Goal: Task Accomplishment & Management: Manage account settings

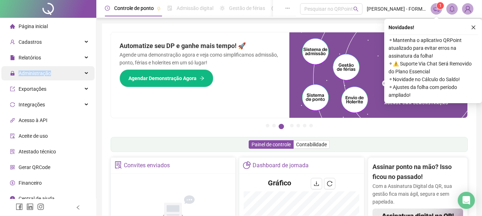
click at [67, 67] on ul "Página inicial Cadastros Relatórios Administração Exportações Integrações Acess…" at bounding box center [48, 120] width 96 height 205
click at [70, 78] on div "Administração" at bounding box center [47, 73] width 93 height 14
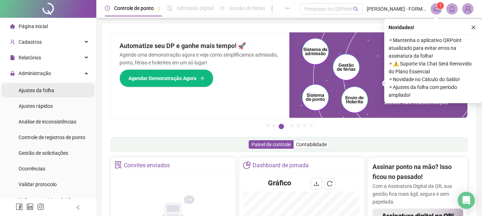
click at [46, 91] on span "Ajustes da folha" at bounding box center [37, 91] width 36 height 6
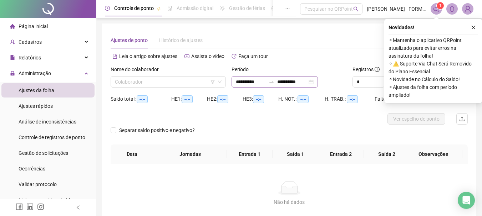
type input "**********"
click at [194, 82] on input "search" at bounding box center [165, 82] width 100 height 11
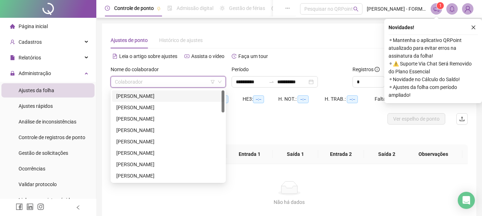
click at [173, 97] on div "[PERSON_NAME]" at bounding box center [168, 96] width 104 height 8
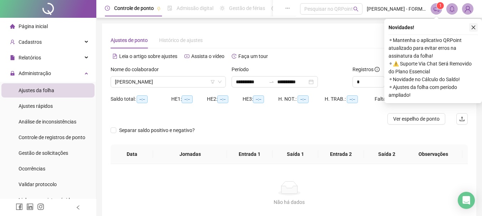
click at [474, 26] on icon "close" at bounding box center [473, 27] width 5 height 5
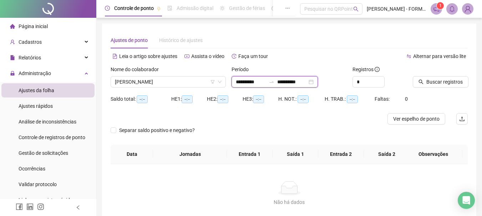
click at [243, 83] on input "**********" at bounding box center [251, 82] width 30 height 8
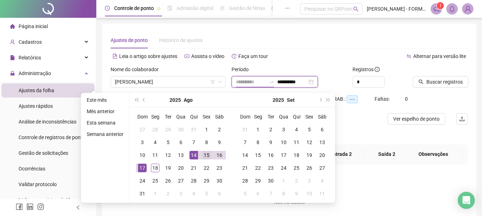
type input "**********"
click at [208, 154] on div "15" at bounding box center [206, 155] width 9 height 9
type input "**********"
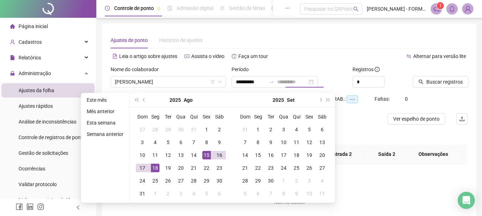
click at [154, 169] on div "18" at bounding box center [155, 168] width 9 height 9
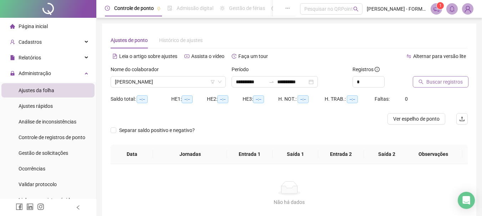
click at [432, 81] on span "Buscar registros" at bounding box center [444, 82] width 36 height 8
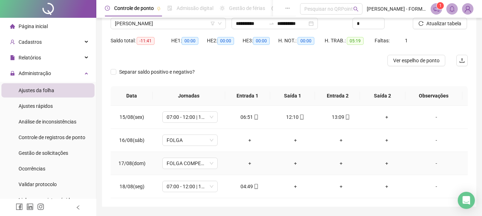
scroll to position [71, 0]
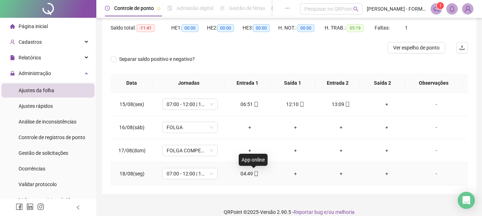
click at [255, 174] on icon "mobile" at bounding box center [256, 173] width 3 height 5
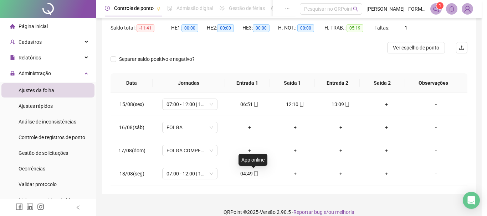
type input "**********"
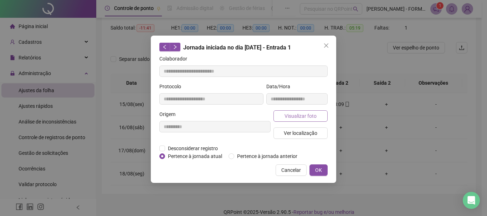
click at [298, 113] on span "Visualizar foto" at bounding box center [301, 116] width 32 height 8
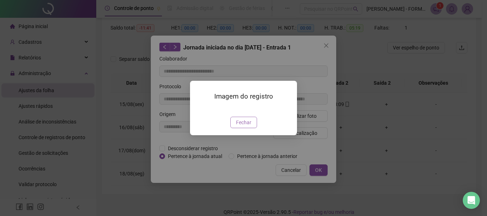
click at [249, 127] on span "Fechar" at bounding box center [243, 123] width 15 height 8
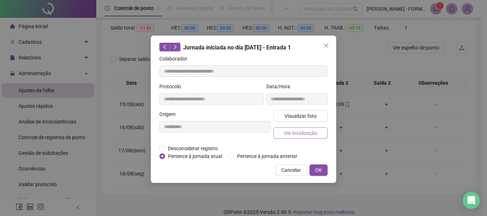
click at [298, 133] on span "Ver localização" at bounding box center [301, 133] width 34 height 8
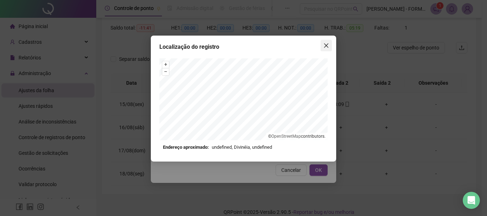
click at [326, 45] on icon "close" at bounding box center [326, 45] width 4 height 4
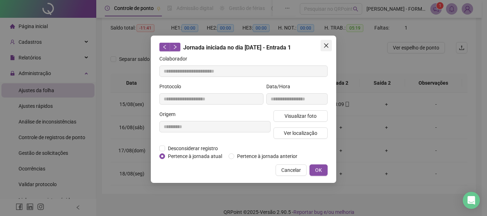
click at [324, 46] on icon "close" at bounding box center [326, 46] width 6 height 6
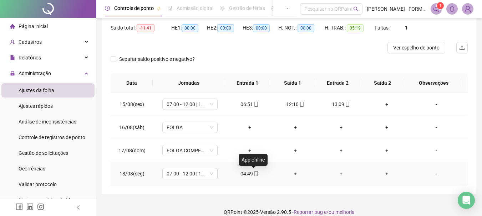
click at [253, 175] on icon "mobile" at bounding box center [255, 173] width 5 height 5
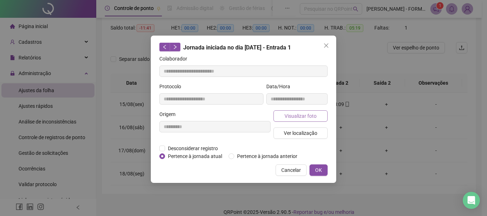
click at [295, 114] on span "Visualizar foto" at bounding box center [301, 116] width 32 height 8
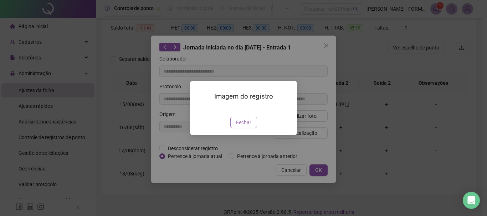
drag, startPoint x: 244, startPoint y: 167, endPoint x: 234, endPoint y: 181, distance: 17.0
click at [244, 127] on span "Fechar" at bounding box center [243, 123] width 15 height 8
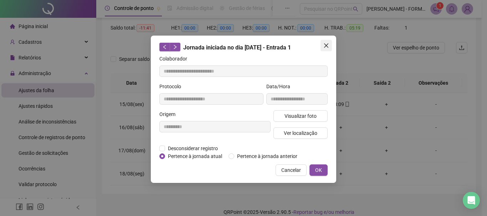
click at [327, 45] on icon "close" at bounding box center [326, 45] width 4 height 4
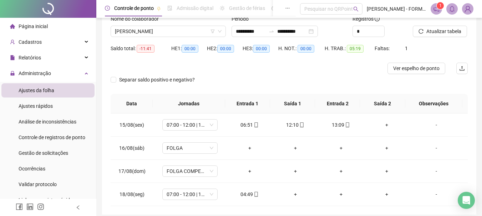
scroll to position [52, 0]
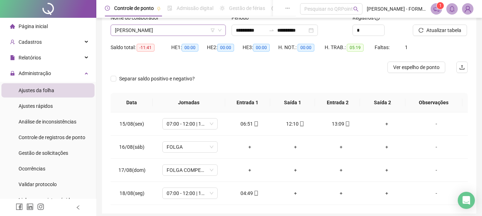
click at [199, 27] on span "[PERSON_NAME]" at bounding box center [168, 30] width 107 height 11
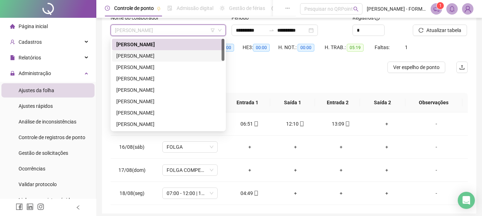
click at [173, 57] on div "[PERSON_NAME]" at bounding box center [168, 56] width 104 height 8
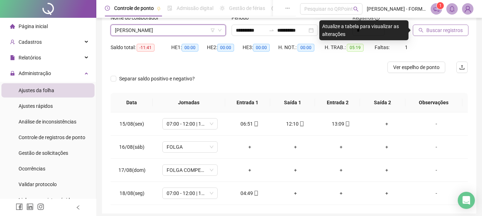
click at [429, 28] on span "Buscar registros" at bounding box center [444, 30] width 36 height 8
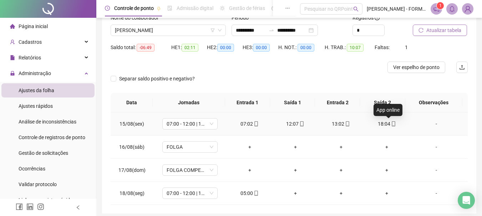
click at [391, 124] on icon "mobile" at bounding box center [393, 124] width 5 height 5
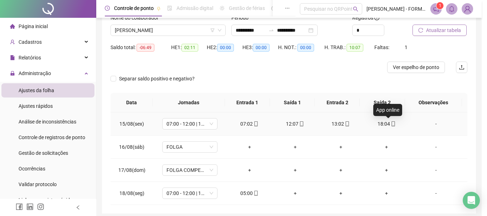
type input "**********"
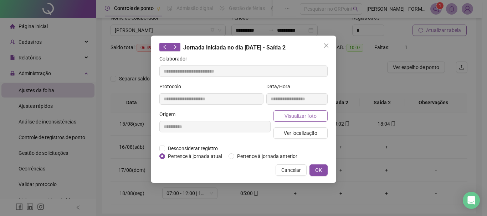
click at [294, 112] on button "Visualizar foto" at bounding box center [300, 116] width 54 height 11
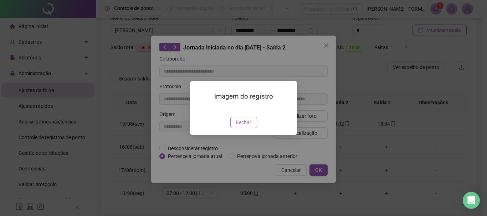
click at [248, 127] on span "Fechar" at bounding box center [243, 123] width 15 height 8
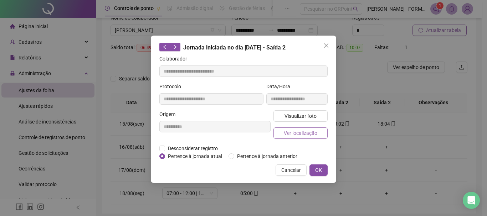
click at [303, 133] on span "Ver localização" at bounding box center [301, 133] width 34 height 8
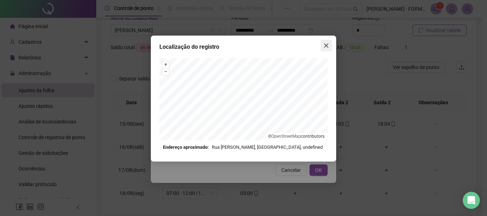
click at [323, 45] on span "Close" at bounding box center [326, 46] width 11 height 6
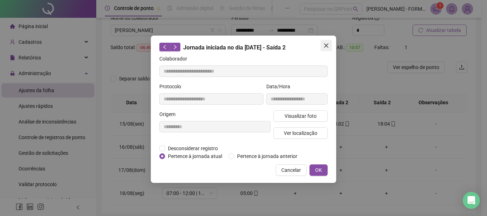
click at [327, 48] on icon "close" at bounding box center [326, 46] width 6 height 6
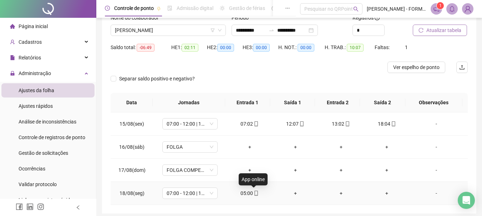
click at [255, 195] on icon "mobile" at bounding box center [255, 193] width 5 height 5
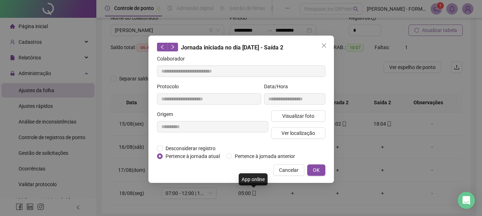
type input "**********"
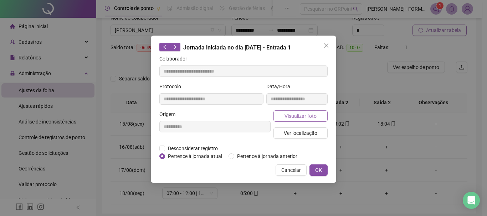
click at [285, 117] on span "Visualizar foto" at bounding box center [301, 116] width 32 height 8
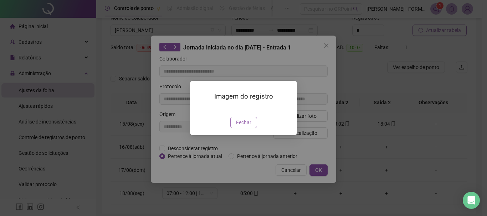
click at [242, 127] on span "Fechar" at bounding box center [243, 123] width 15 height 8
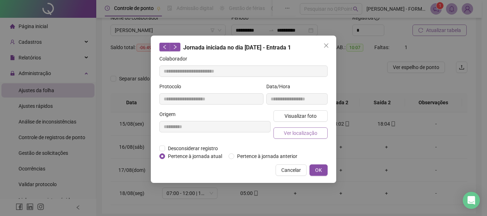
click at [292, 135] on span "Ver localização" at bounding box center [301, 133] width 34 height 8
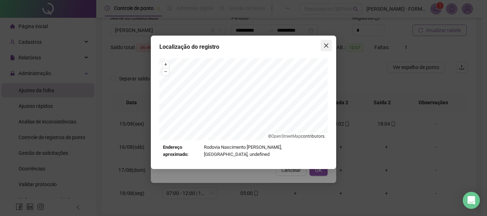
click at [325, 46] on icon "close" at bounding box center [326, 46] width 6 height 6
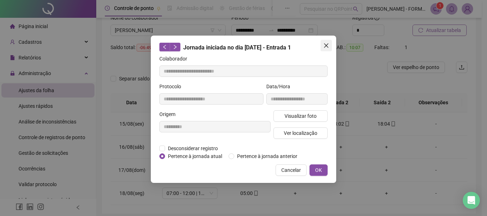
click at [323, 43] on span "Close" at bounding box center [326, 46] width 11 height 6
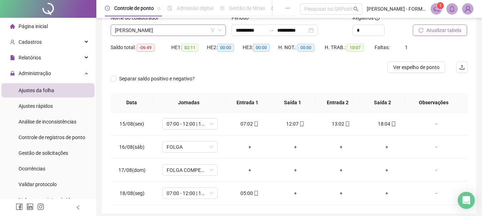
click at [195, 27] on span "[PERSON_NAME]" at bounding box center [168, 30] width 107 height 11
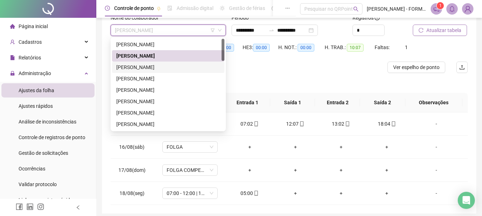
click at [176, 67] on div "[PERSON_NAME]" at bounding box center [168, 67] width 104 height 8
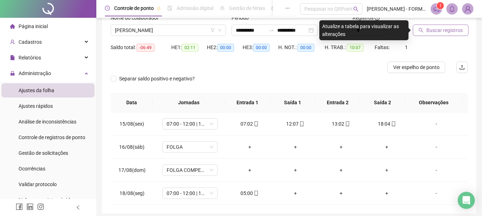
click at [425, 29] on button "Buscar registros" at bounding box center [441, 30] width 56 height 11
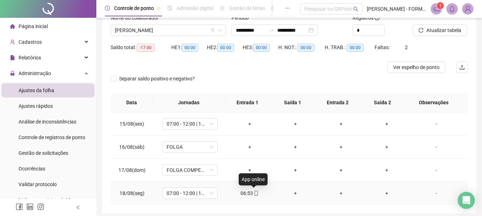
click at [253, 193] on icon "mobile" at bounding box center [255, 193] width 5 height 5
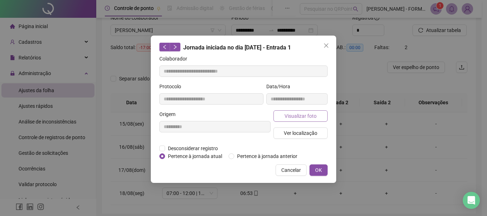
click at [306, 115] on span "Visualizar foto" at bounding box center [301, 116] width 32 height 8
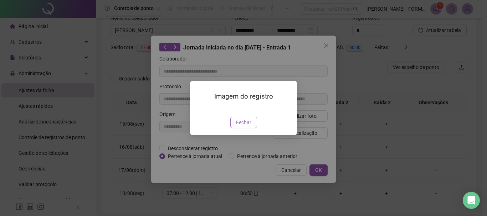
click at [237, 127] on span "Fechar" at bounding box center [243, 123] width 15 height 8
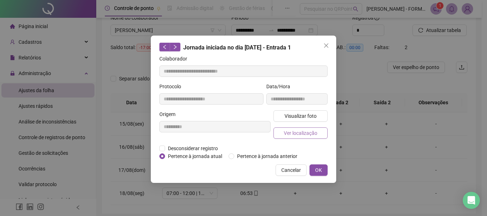
click at [302, 134] on span "Ver localização" at bounding box center [301, 133] width 34 height 8
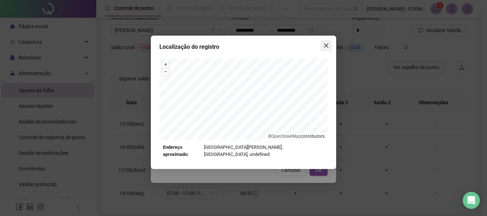
click at [328, 46] on icon "close" at bounding box center [326, 46] width 6 height 6
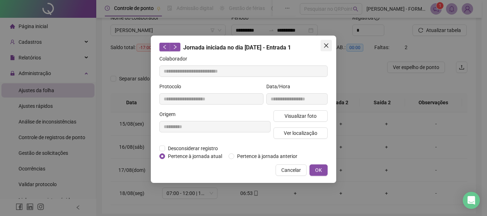
click at [323, 46] on span "Close" at bounding box center [326, 46] width 11 height 6
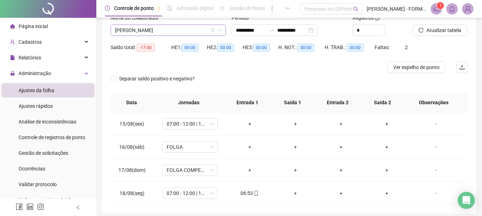
click at [190, 29] on span "[PERSON_NAME]" at bounding box center [168, 30] width 107 height 11
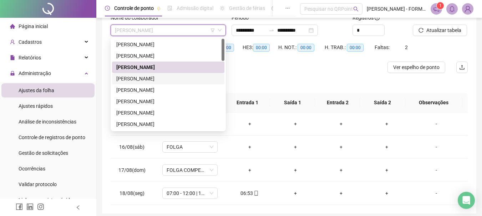
click at [176, 80] on div "[PERSON_NAME]" at bounding box center [168, 79] width 104 height 8
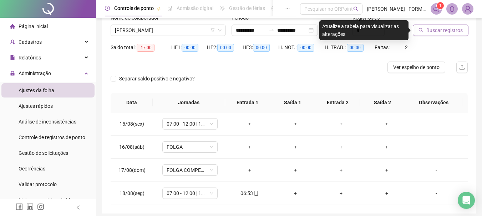
click at [430, 26] on span "Buscar registros" at bounding box center [444, 30] width 36 height 8
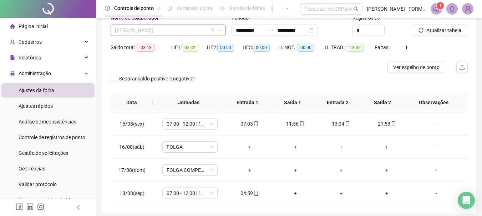
click at [196, 27] on span "[PERSON_NAME]" at bounding box center [168, 30] width 107 height 11
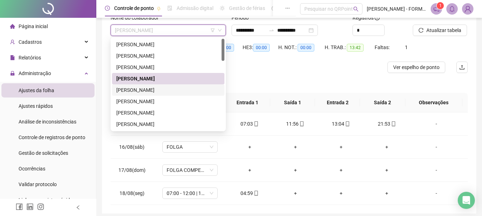
click at [154, 89] on div "[PERSON_NAME]" at bounding box center [168, 90] width 104 height 8
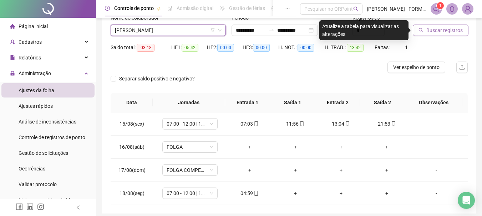
click at [441, 27] on span "Buscar registros" at bounding box center [444, 30] width 36 height 8
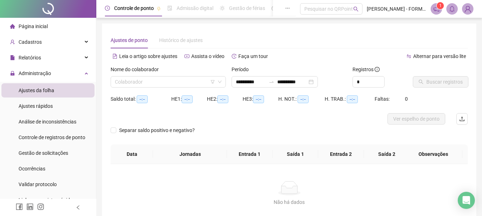
scroll to position [47, 0]
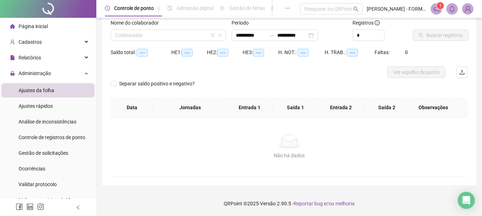
type input "**********"
click at [250, 33] on input "**********" at bounding box center [251, 35] width 30 height 8
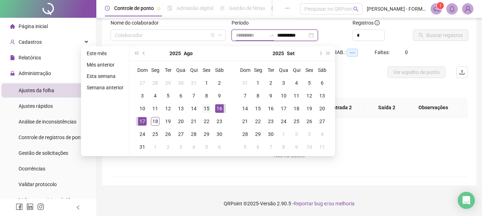
type input "**********"
click at [204, 108] on div "15" at bounding box center [206, 108] width 9 height 9
type input "**********"
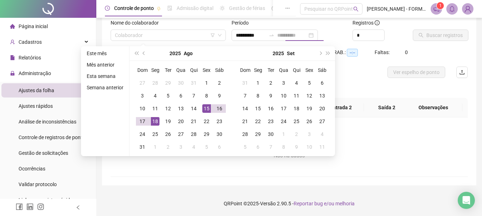
click at [155, 121] on div "18" at bounding box center [155, 121] width 9 height 9
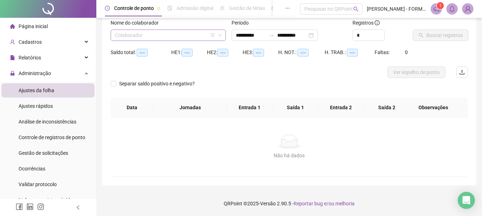
click at [194, 37] on input "search" at bounding box center [165, 35] width 100 height 11
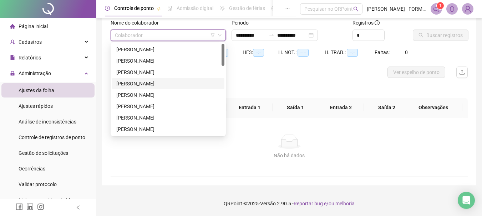
click at [144, 85] on div "[PERSON_NAME]" at bounding box center [168, 84] width 104 height 8
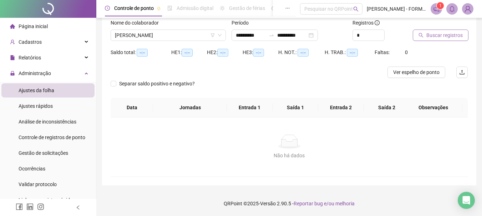
click at [441, 36] on span "Buscar registros" at bounding box center [444, 35] width 36 height 8
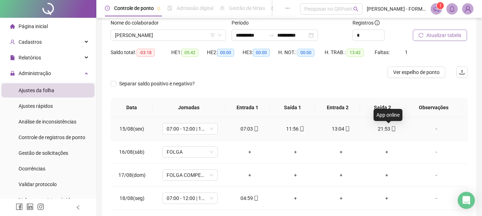
click at [391, 129] on icon "mobile" at bounding box center [393, 129] width 5 height 5
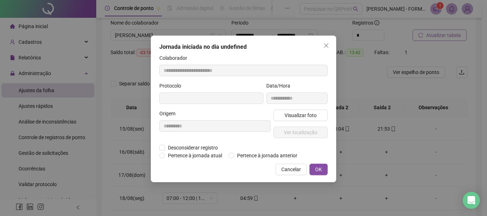
type input "**********"
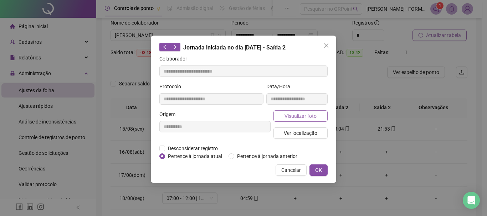
click at [299, 117] on span "Visualizar foto" at bounding box center [301, 116] width 32 height 8
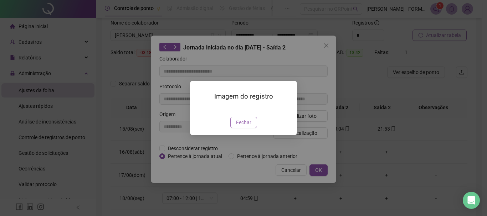
click at [248, 127] on span "Fechar" at bounding box center [243, 123] width 15 height 8
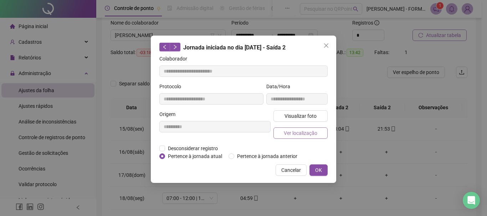
click at [313, 135] on span "Ver localização" at bounding box center [301, 133] width 34 height 8
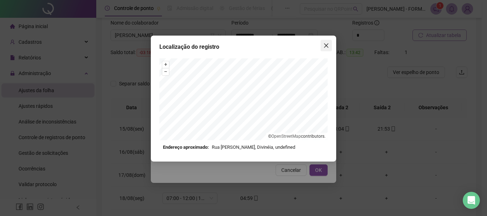
click at [328, 45] on icon "close" at bounding box center [326, 46] width 6 height 6
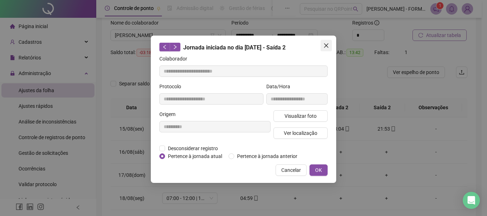
click at [327, 45] on icon "close" at bounding box center [326, 46] width 6 height 6
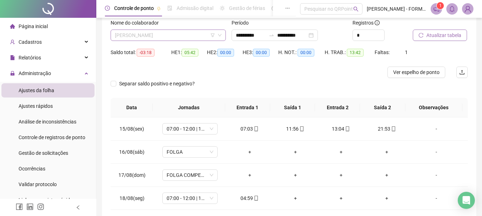
click at [194, 34] on span "[PERSON_NAME]" at bounding box center [168, 35] width 107 height 11
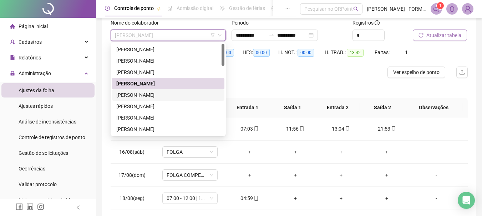
drag, startPoint x: 152, startPoint y: 96, endPoint x: 188, endPoint y: 94, distance: 35.3
click at [153, 96] on div "[PERSON_NAME]" at bounding box center [168, 95] width 104 height 8
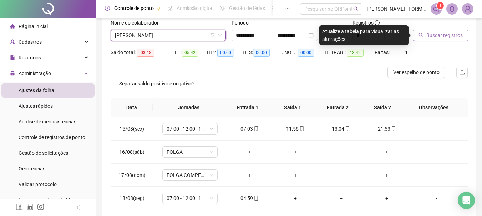
click at [431, 35] on span "Buscar registros" at bounding box center [444, 35] width 36 height 8
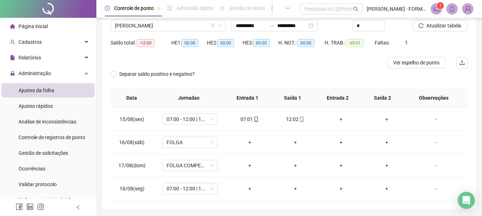
scroll to position [44, 0]
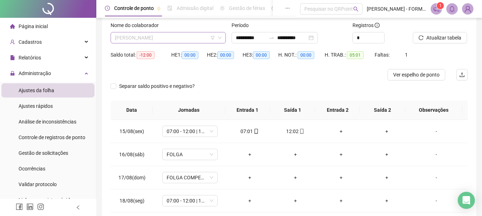
click at [189, 36] on span "[PERSON_NAME]" at bounding box center [168, 37] width 107 height 11
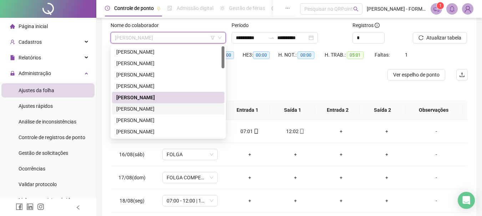
click at [164, 107] on div "[PERSON_NAME]" at bounding box center [168, 109] width 104 height 8
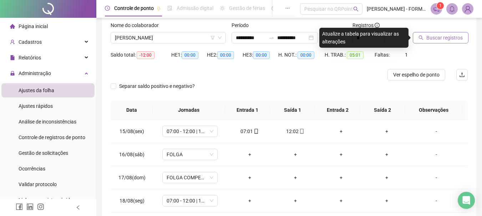
click at [449, 39] on span "Buscar registros" at bounding box center [444, 38] width 36 height 8
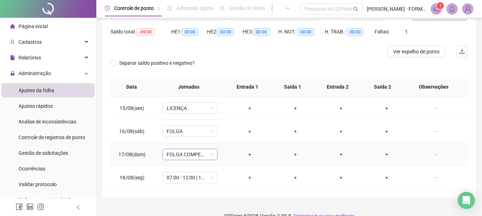
scroll to position [80, 0]
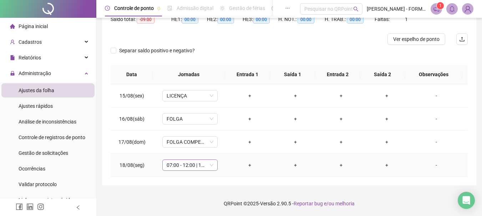
click at [208, 169] on span "07:00 - 12:00 | 13:00 - 17:00" at bounding box center [190, 165] width 47 height 11
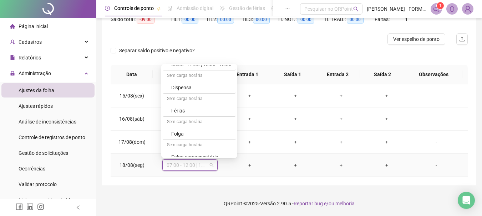
scroll to position [210, 0]
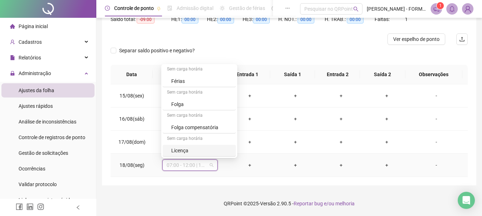
click at [189, 150] on div "Licença" at bounding box center [201, 151] width 60 height 8
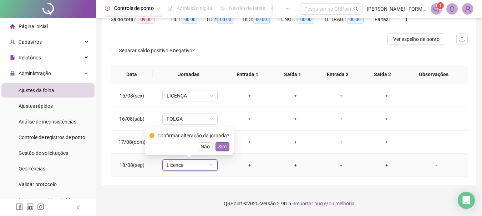
click at [221, 146] on span "Sim" at bounding box center [222, 147] width 8 height 8
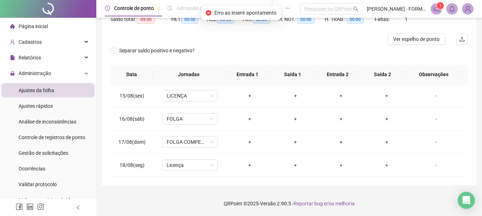
scroll to position [44, 0]
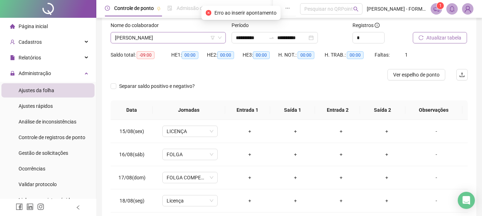
click at [173, 39] on span "[PERSON_NAME]" at bounding box center [168, 37] width 107 height 11
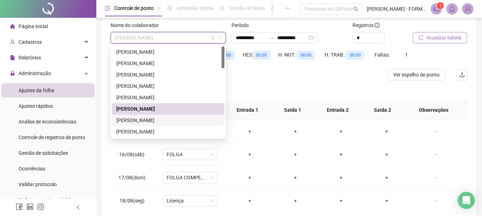
click at [155, 124] on div "[PERSON_NAME]" at bounding box center [168, 121] width 104 height 8
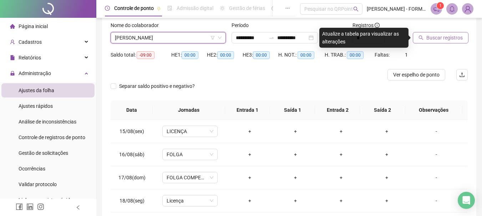
click at [425, 35] on button "Buscar registros" at bounding box center [441, 37] width 56 height 11
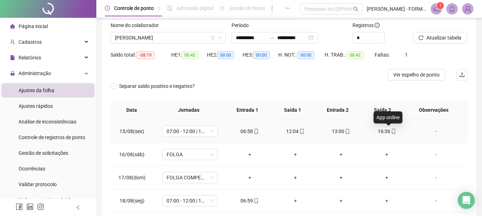
click at [391, 132] on icon "mobile" at bounding box center [393, 131] width 5 height 5
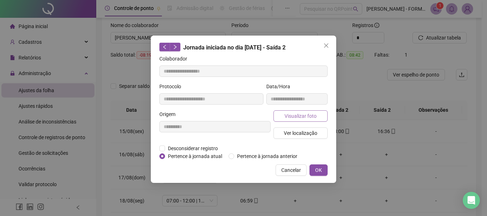
click at [316, 113] on button "Visualizar foto" at bounding box center [300, 116] width 54 height 11
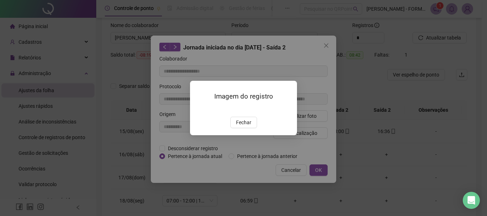
type input "**********"
click at [239, 127] on span "Fechar" at bounding box center [243, 123] width 15 height 8
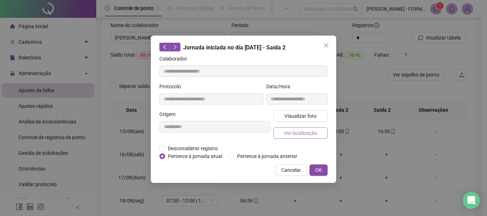
click at [289, 133] on span "Ver localização" at bounding box center [301, 133] width 34 height 8
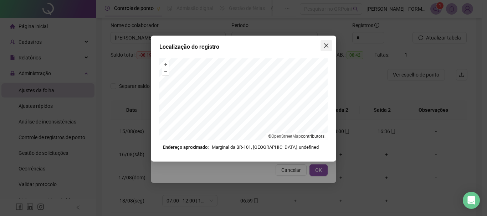
click at [327, 45] on icon "close" at bounding box center [326, 46] width 6 height 6
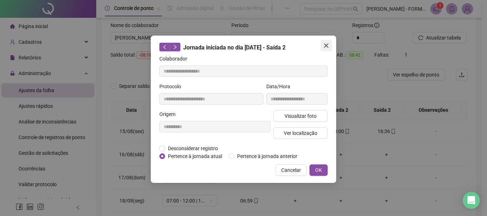
click at [326, 45] on icon "close" at bounding box center [326, 45] width 4 height 4
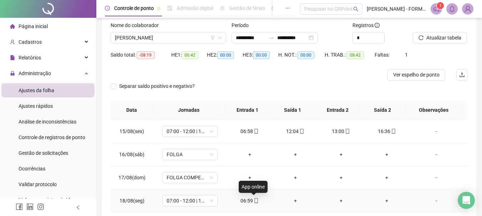
click at [253, 201] on icon "mobile" at bounding box center [255, 201] width 5 height 5
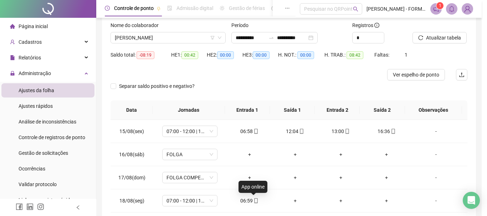
type input "**********"
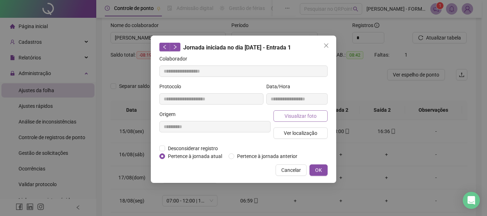
click at [302, 116] on span "Visualizar foto" at bounding box center [301, 116] width 32 height 8
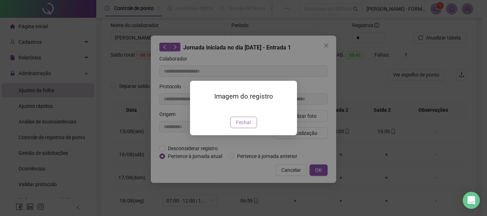
click at [244, 127] on span "Fechar" at bounding box center [243, 123] width 15 height 8
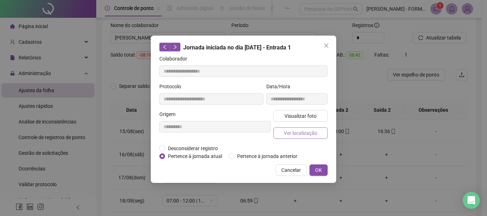
click at [296, 128] on button "Ver localização" at bounding box center [300, 133] width 54 height 11
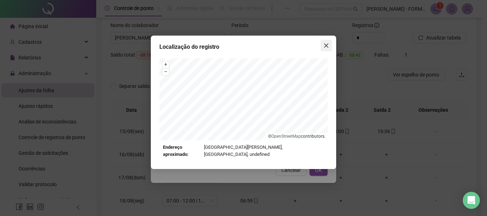
click at [321, 47] on span "Close" at bounding box center [326, 46] width 11 height 6
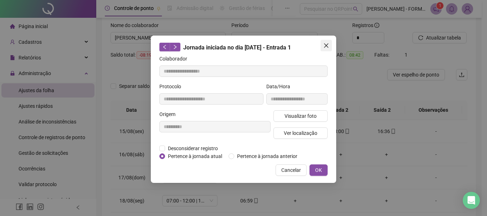
click at [324, 45] on icon "close" at bounding box center [326, 46] width 6 height 6
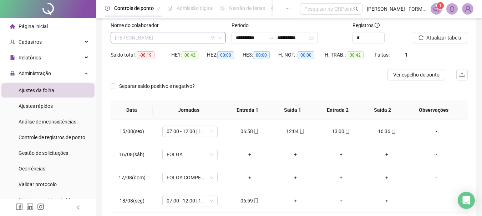
click at [191, 39] on span "[PERSON_NAME]" at bounding box center [168, 37] width 107 height 11
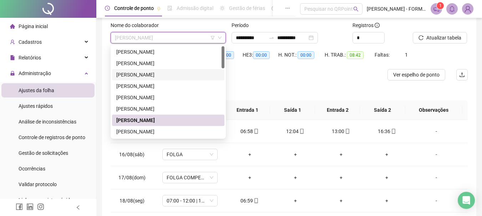
scroll to position [36, 0]
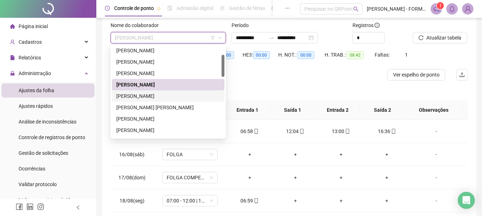
click at [168, 96] on div "[PERSON_NAME]" at bounding box center [168, 96] width 104 height 8
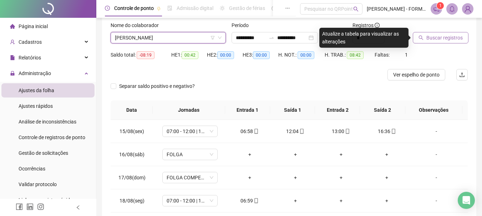
click at [424, 37] on button "Buscar registros" at bounding box center [441, 37] width 56 height 11
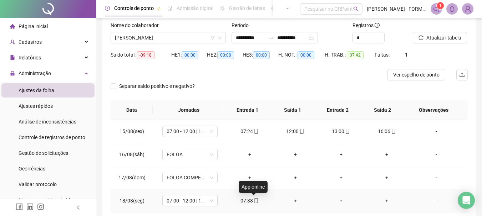
click at [255, 201] on icon "mobile" at bounding box center [255, 201] width 5 height 5
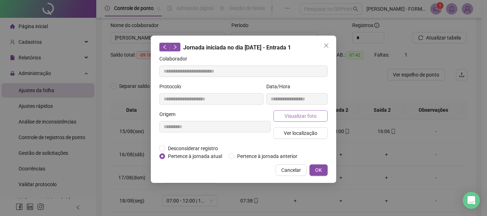
click at [293, 114] on span "Visualizar foto" at bounding box center [301, 116] width 32 height 8
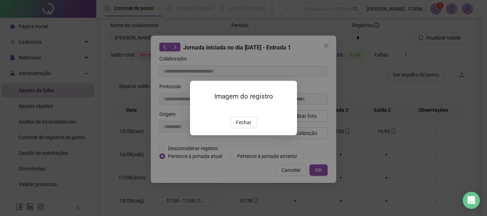
type input "**********"
click at [240, 127] on span "Fechar" at bounding box center [243, 123] width 15 height 8
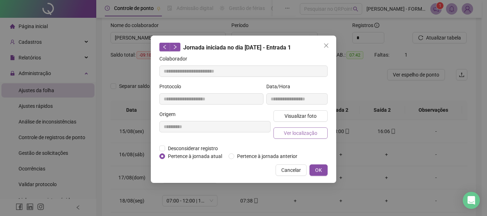
click at [297, 133] on span "Ver localização" at bounding box center [301, 133] width 34 height 8
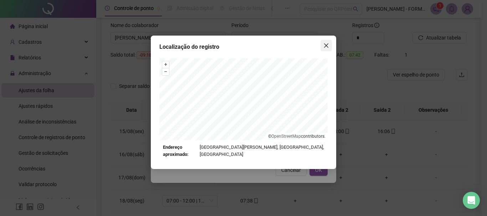
click at [327, 45] on icon "close" at bounding box center [326, 45] width 4 height 4
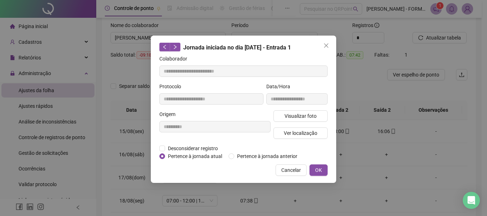
click at [327, 45] on icon "close" at bounding box center [326, 45] width 4 height 4
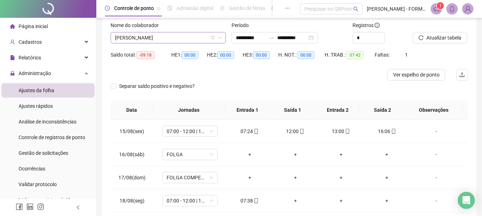
click at [192, 38] on span "[PERSON_NAME]" at bounding box center [168, 37] width 107 height 11
click at [391, 132] on icon "mobile" at bounding box center [393, 131] width 5 height 5
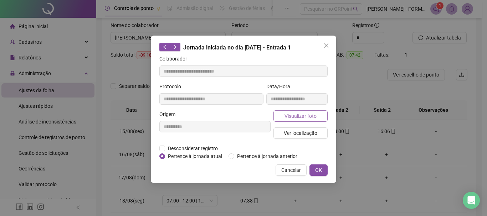
click at [312, 113] on span "Visualizar foto" at bounding box center [301, 116] width 32 height 8
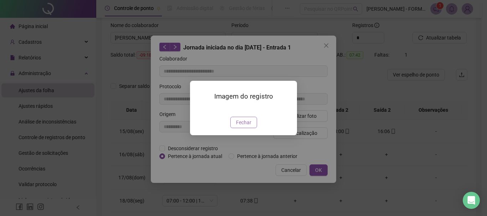
click at [248, 121] on span "Fechar" at bounding box center [243, 123] width 15 height 8
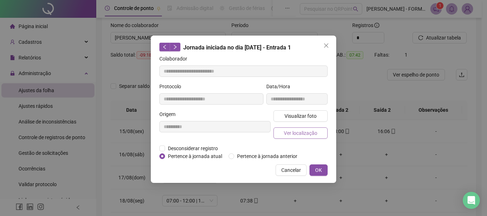
click at [299, 132] on span "Ver localização" at bounding box center [301, 133] width 34 height 8
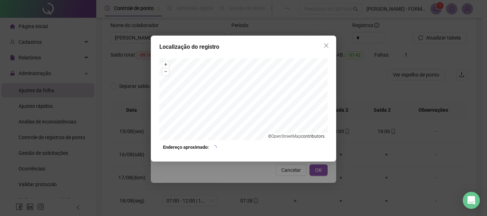
type input "**********"
click at [326, 44] on icon "close" at bounding box center [326, 46] width 6 height 6
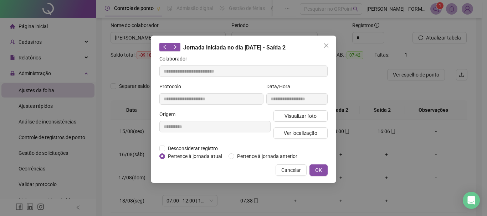
click at [326, 44] on icon "close" at bounding box center [326, 46] width 6 height 6
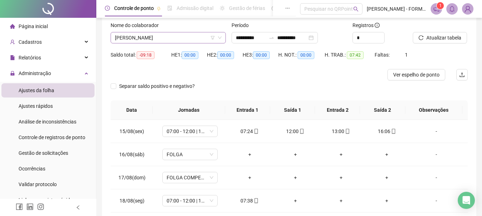
click at [189, 39] on span "[PERSON_NAME]" at bounding box center [168, 37] width 107 height 11
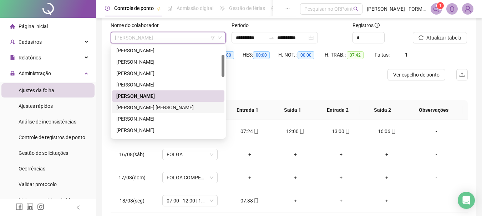
click at [170, 111] on div "[PERSON_NAME] [PERSON_NAME]" at bounding box center [168, 108] width 104 height 8
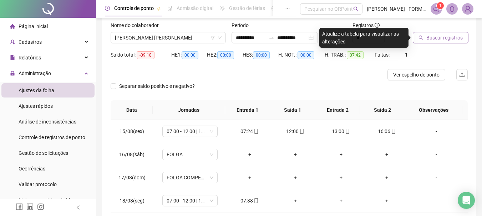
click at [434, 38] on span "Buscar registros" at bounding box center [444, 38] width 36 height 8
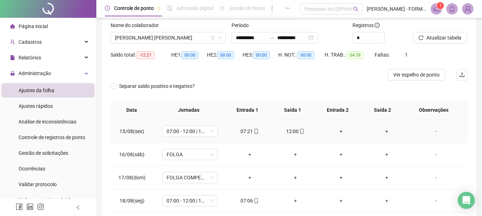
click at [336, 132] on div "+" at bounding box center [341, 132] width 34 height 8
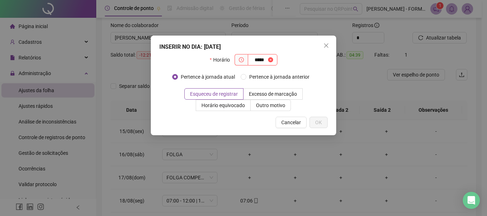
type input "*****"
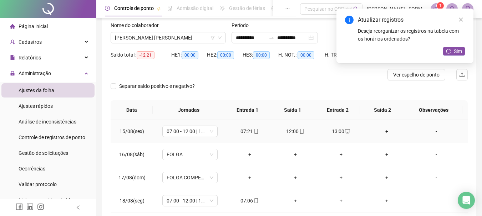
click at [382, 130] on div "+" at bounding box center [386, 132] width 34 height 8
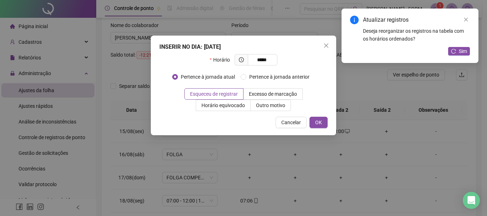
type input "*****"
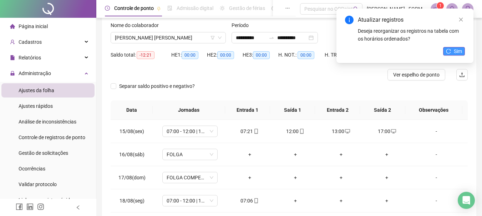
click at [453, 49] on button "Sim" at bounding box center [454, 51] width 22 height 9
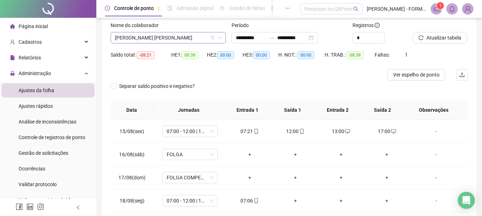
click at [175, 37] on span "[PERSON_NAME] [PERSON_NAME]" at bounding box center [168, 37] width 107 height 11
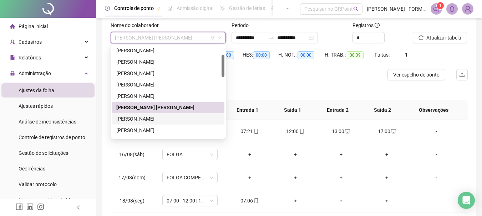
click at [158, 118] on div "[PERSON_NAME]" at bounding box center [168, 119] width 104 height 8
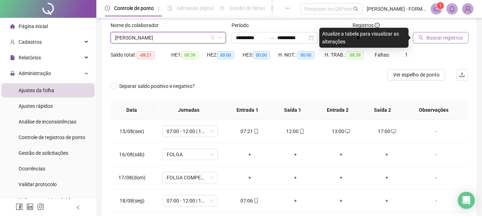
click at [435, 36] on span "Buscar registros" at bounding box center [444, 38] width 36 height 8
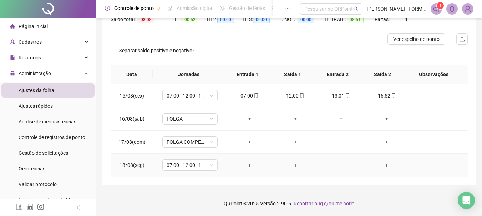
scroll to position [44, 0]
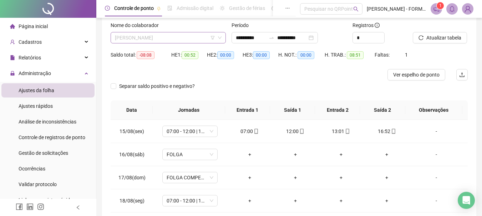
click at [183, 39] on span "[PERSON_NAME]" at bounding box center [168, 37] width 107 height 11
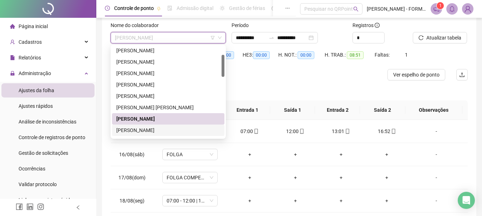
click at [155, 130] on div "[PERSON_NAME]" at bounding box center [168, 131] width 104 height 8
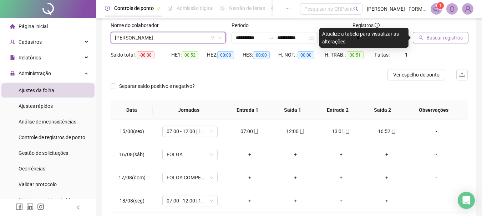
click at [432, 36] on span "Buscar registros" at bounding box center [444, 38] width 36 height 8
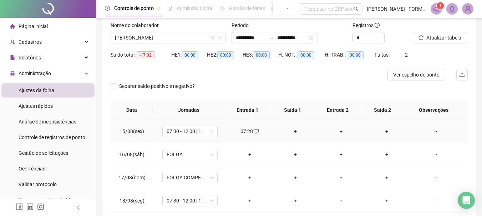
click at [292, 132] on div "+" at bounding box center [295, 132] width 34 height 8
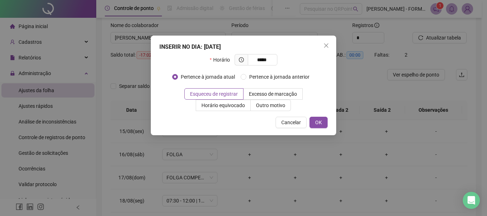
type input "*****"
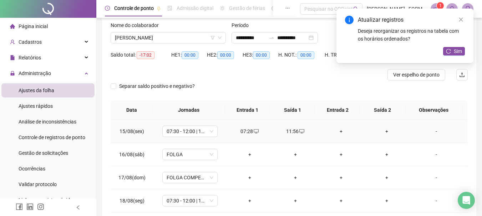
click at [335, 131] on div "+" at bounding box center [341, 132] width 34 height 8
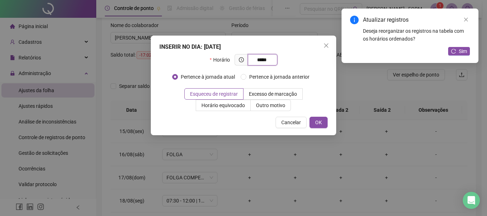
type input "*****"
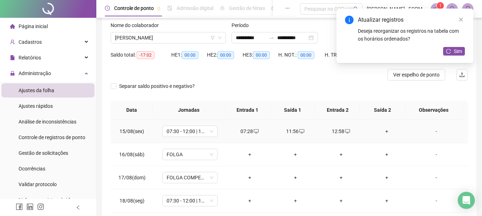
click at [380, 131] on div "+" at bounding box center [386, 132] width 34 height 8
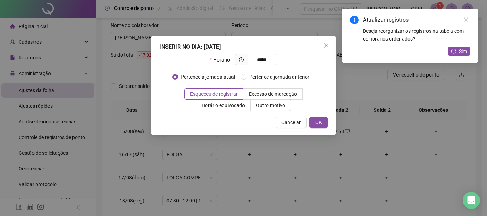
type input "*****"
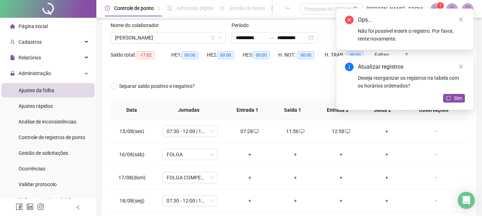
drag, startPoint x: 456, startPoint y: 99, endPoint x: 454, endPoint y: 87, distance: 11.5
click at [455, 99] on span "Sim" at bounding box center [458, 98] width 8 height 8
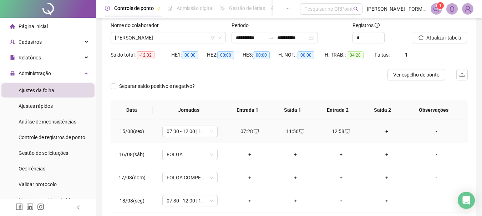
click at [384, 131] on div "+" at bounding box center [386, 132] width 34 height 8
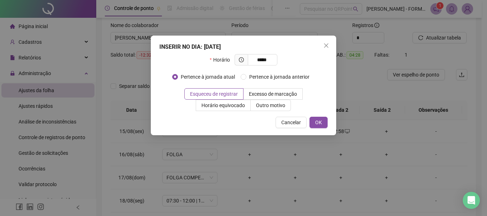
type input "*****"
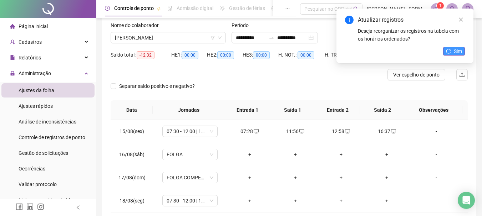
click at [454, 51] on span "Sim" at bounding box center [458, 51] width 8 height 8
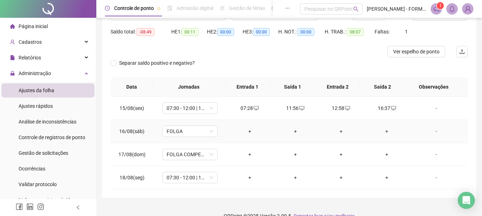
scroll to position [80, 0]
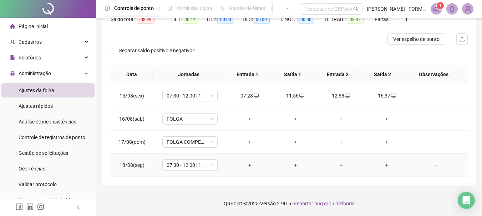
click at [247, 167] on div "+" at bounding box center [249, 166] width 34 height 8
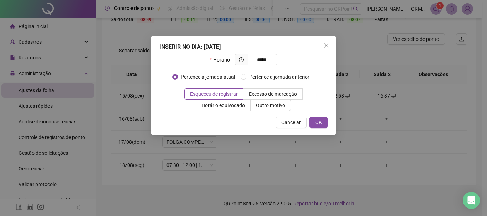
type input "*****"
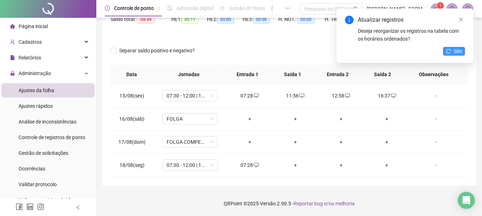
click at [455, 48] on span "Sim" at bounding box center [458, 51] width 8 height 8
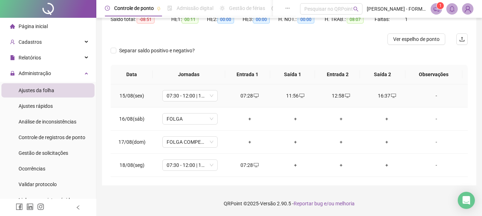
scroll to position [44, 0]
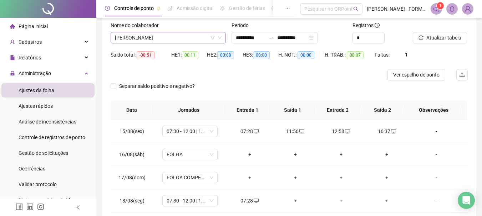
click at [189, 37] on span "[PERSON_NAME]" at bounding box center [168, 37] width 107 height 11
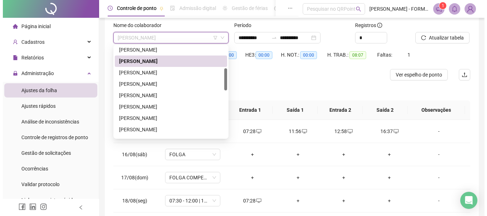
scroll to position [106, 0]
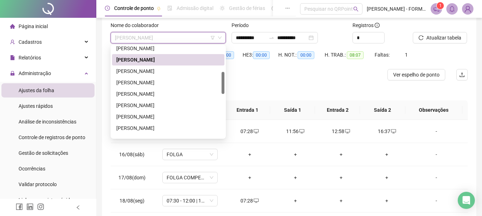
drag, startPoint x: 223, startPoint y: 65, endPoint x: 220, endPoint y: 82, distance: 17.4
click at [220, 82] on div "[PERSON_NAME] NUNES [PERSON_NAME]" at bounding box center [168, 91] width 112 height 91
click at [160, 70] on div "[PERSON_NAME]" at bounding box center [168, 71] width 104 height 8
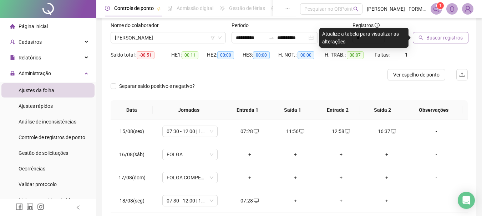
click at [452, 35] on span "Buscar registros" at bounding box center [444, 38] width 36 height 8
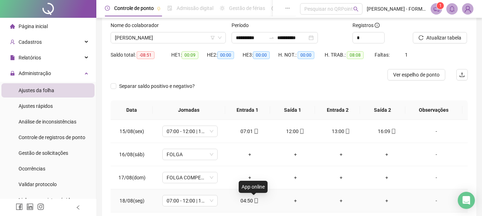
click at [254, 201] on icon "mobile" at bounding box center [255, 201] width 5 height 5
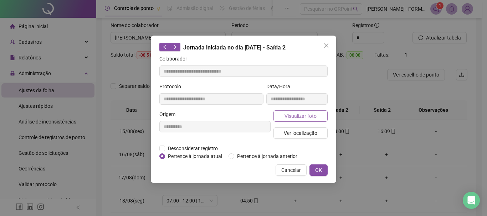
click at [289, 114] on span "Visualizar foto" at bounding box center [301, 116] width 32 height 8
type input "**********"
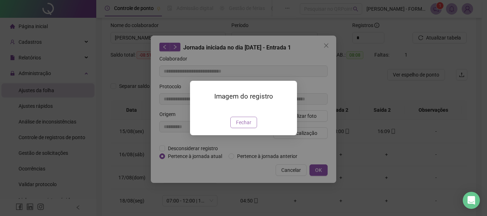
click at [248, 127] on span "Fechar" at bounding box center [243, 123] width 15 height 8
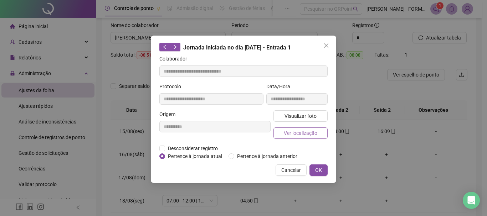
click at [288, 132] on span "Ver localização" at bounding box center [301, 133] width 34 height 8
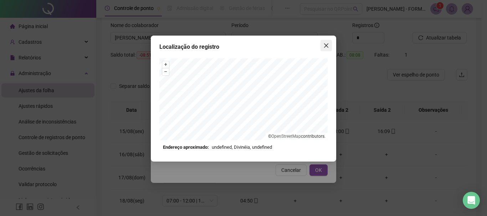
click at [326, 46] on icon "close" at bounding box center [326, 46] width 6 height 6
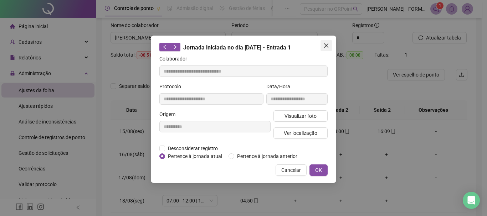
click at [326, 45] on icon "close" at bounding box center [326, 45] width 4 height 4
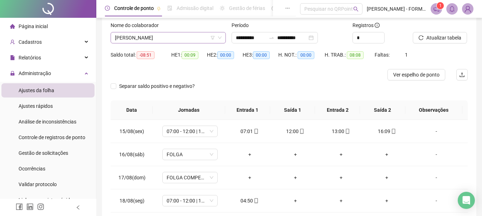
click at [155, 33] on span "[PERSON_NAME]" at bounding box center [168, 37] width 107 height 11
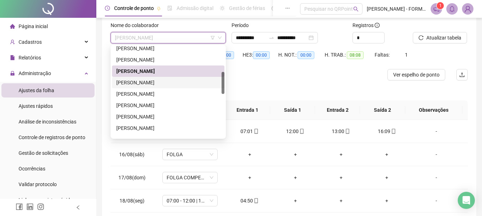
click at [157, 85] on div "[PERSON_NAME]" at bounding box center [168, 83] width 104 height 8
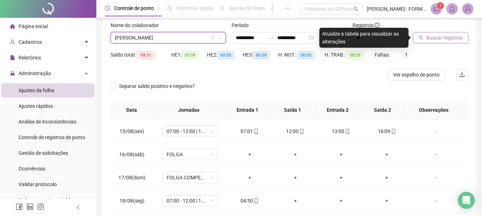
drag, startPoint x: 439, startPoint y: 45, endPoint x: 438, endPoint y: 42, distance: 3.6
click at [438, 43] on div "Buscar registros" at bounding box center [440, 35] width 61 height 28
click at [438, 38] on span "Buscar registros" at bounding box center [444, 38] width 36 height 8
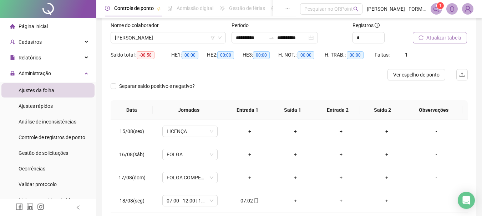
click at [445, 35] on span "Atualizar tabela" at bounding box center [443, 38] width 35 height 8
click at [255, 199] on icon "mobile" at bounding box center [256, 201] width 3 height 5
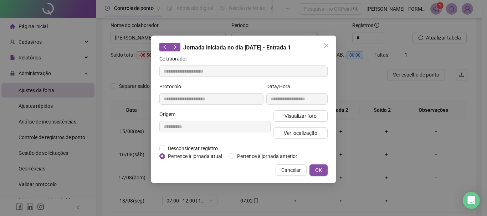
type input "**********"
click at [297, 116] on span "Visualizar foto" at bounding box center [301, 116] width 32 height 8
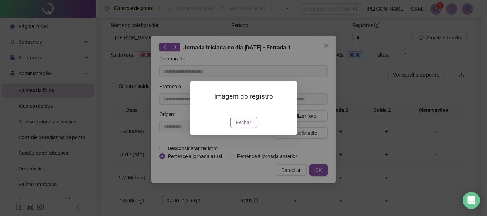
click at [242, 127] on span "Fechar" at bounding box center [243, 123] width 15 height 8
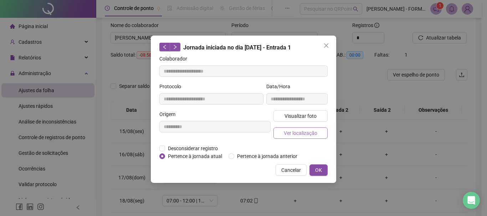
click at [311, 131] on span "Ver localização" at bounding box center [301, 133] width 34 height 8
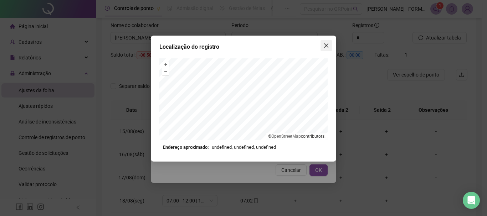
click at [327, 44] on icon "close" at bounding box center [326, 46] width 6 height 6
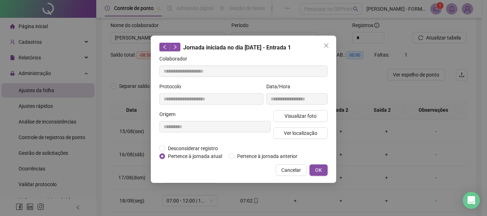
drag, startPoint x: 319, startPoint y: 168, endPoint x: 286, endPoint y: 181, distance: 35.4
click at [319, 168] on span "OK" at bounding box center [318, 171] width 7 height 8
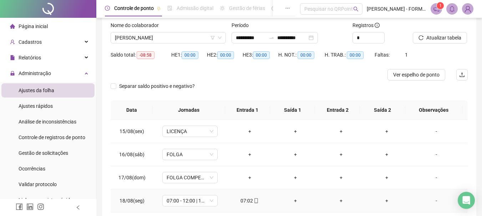
click at [256, 202] on icon "mobile" at bounding box center [255, 201] width 5 height 5
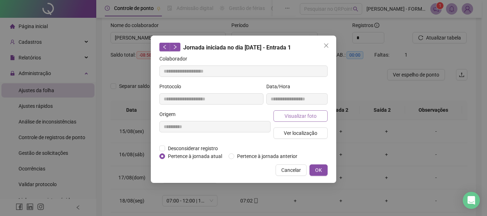
click at [298, 114] on span "Visualizar foto" at bounding box center [301, 116] width 32 height 8
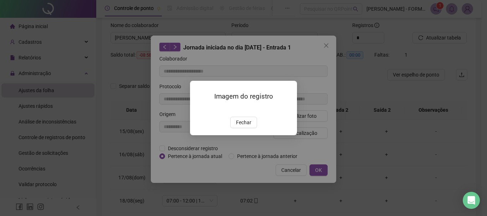
click at [199, 109] on img at bounding box center [199, 109] width 0 height 0
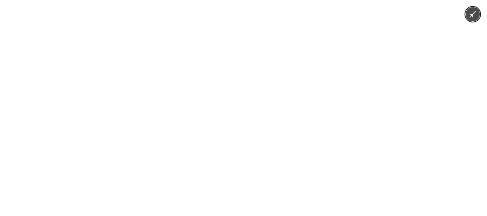
click at [267, 171] on img at bounding box center [243, 108] width 162 height 216
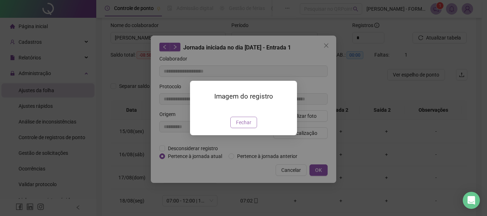
click at [247, 127] on span "Fechar" at bounding box center [243, 123] width 15 height 8
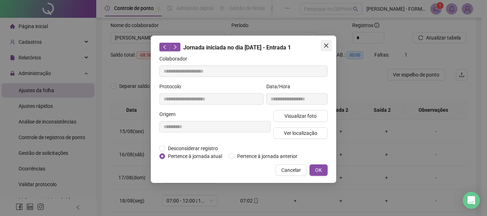
click at [328, 43] on icon "close" at bounding box center [326, 46] width 6 height 6
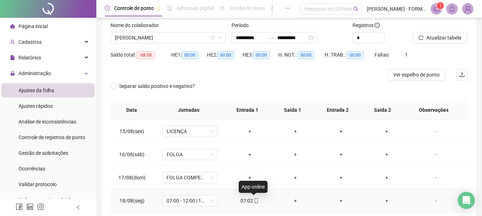
click at [253, 201] on icon "mobile" at bounding box center [255, 201] width 5 height 5
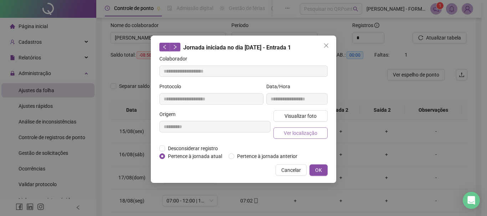
click at [291, 132] on span "Ver localização" at bounding box center [301, 133] width 34 height 8
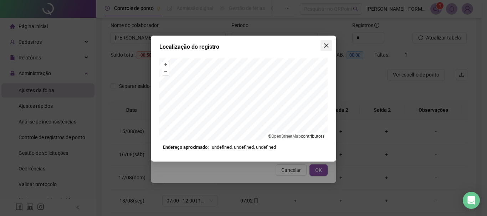
click at [327, 45] on icon "close" at bounding box center [326, 45] width 4 height 4
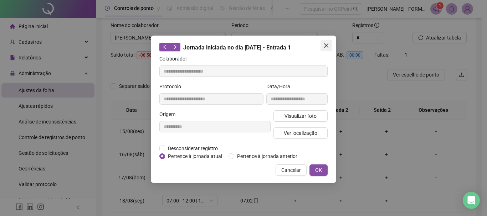
click at [326, 46] on icon "close" at bounding box center [326, 45] width 4 height 4
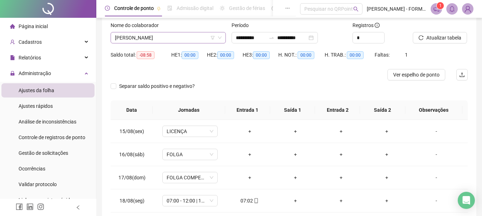
click at [190, 36] on span "[PERSON_NAME]" at bounding box center [168, 37] width 107 height 11
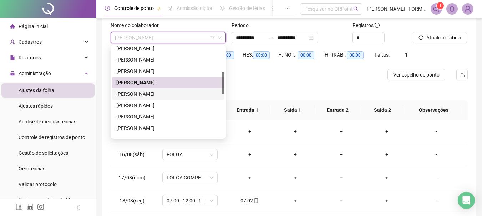
click at [166, 93] on div "[PERSON_NAME]" at bounding box center [168, 94] width 104 height 8
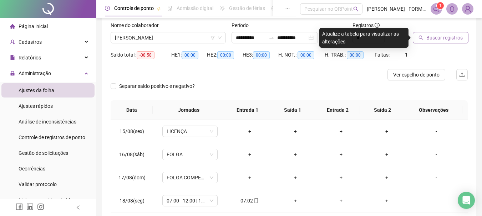
click at [440, 39] on span "Buscar registros" at bounding box center [444, 38] width 36 height 8
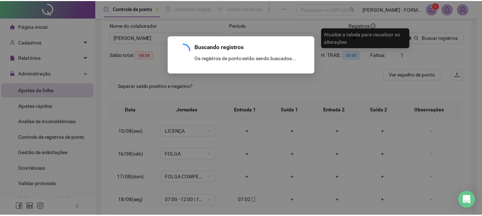
scroll to position [10, 0]
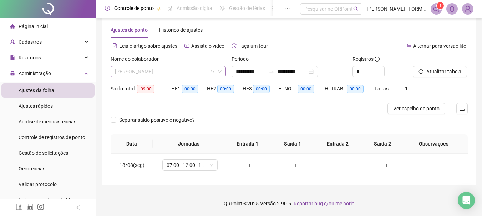
click at [190, 71] on span "[PERSON_NAME]" at bounding box center [168, 71] width 107 height 11
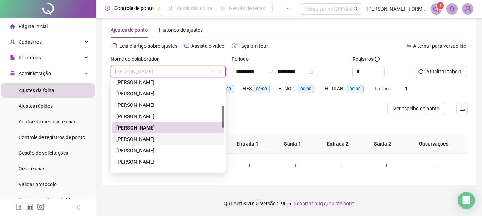
click at [150, 140] on div "[PERSON_NAME]" at bounding box center [168, 139] width 104 height 8
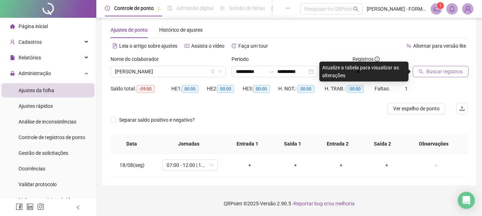
click at [428, 67] on button "Buscar registros" at bounding box center [441, 71] width 56 height 11
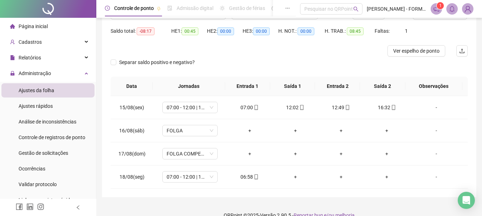
scroll to position [80, 0]
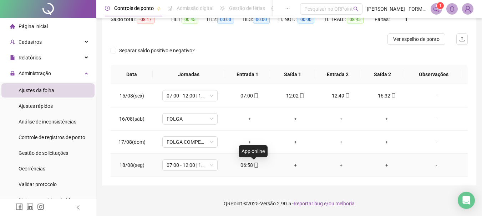
click at [255, 168] on icon "mobile" at bounding box center [256, 165] width 3 height 5
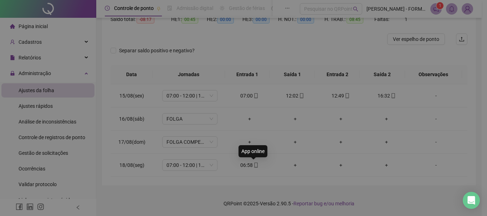
type input "**********"
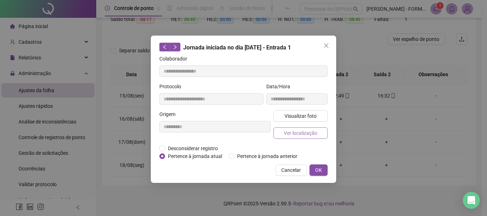
click at [286, 134] on span "Ver localização" at bounding box center [301, 133] width 34 height 8
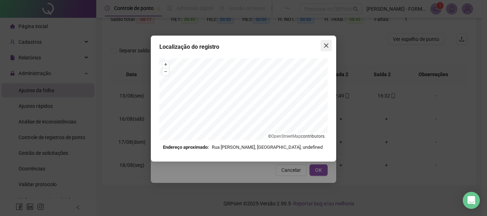
click at [327, 46] on icon "close" at bounding box center [326, 45] width 4 height 4
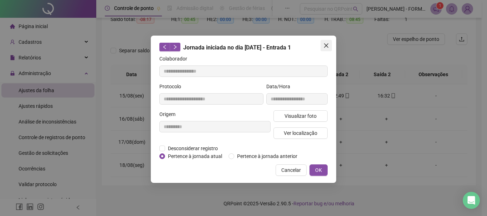
drag, startPoint x: 326, startPoint y: 44, endPoint x: 351, endPoint y: 64, distance: 31.7
click at [326, 44] on icon "close" at bounding box center [326, 46] width 6 height 6
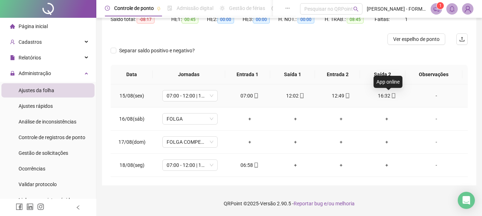
click at [391, 95] on icon "mobile" at bounding box center [393, 95] width 5 height 5
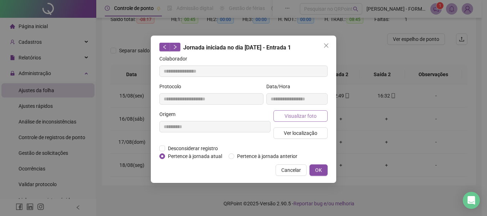
click at [302, 118] on span "Visualizar foto" at bounding box center [301, 116] width 32 height 8
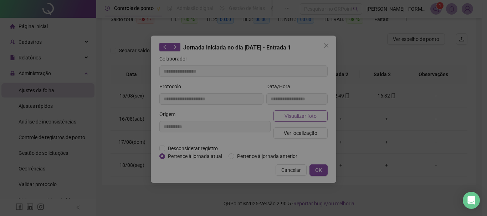
type input "**********"
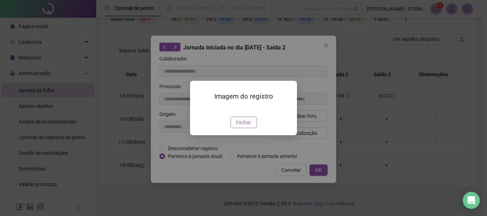
click at [244, 127] on span "Fechar" at bounding box center [243, 123] width 15 height 8
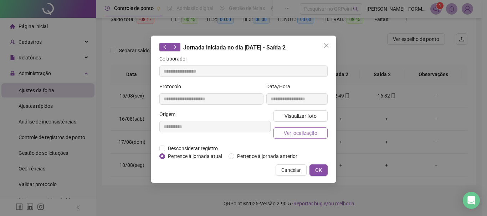
click at [299, 130] on span "Ver localização" at bounding box center [301, 133] width 34 height 8
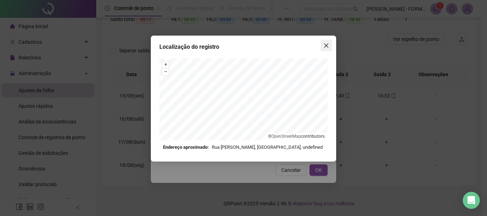
click at [326, 42] on button "Close" at bounding box center [326, 45] width 11 height 11
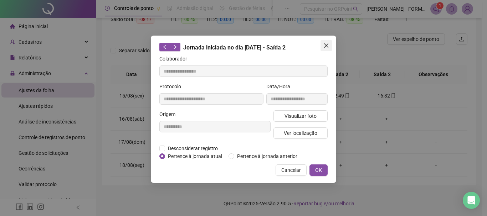
click at [326, 43] on icon "close" at bounding box center [326, 46] width 6 height 6
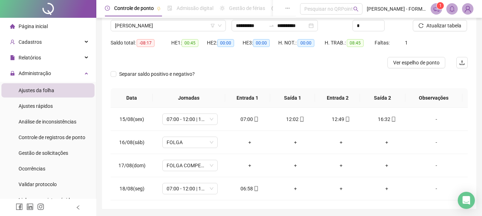
scroll to position [44, 0]
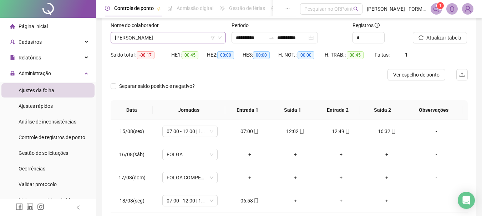
click at [174, 35] on span "[PERSON_NAME]" at bounding box center [168, 37] width 107 height 11
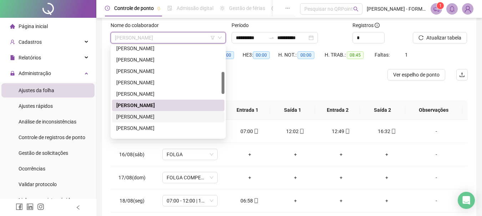
click at [155, 117] on div "[PERSON_NAME]" at bounding box center [168, 117] width 104 height 8
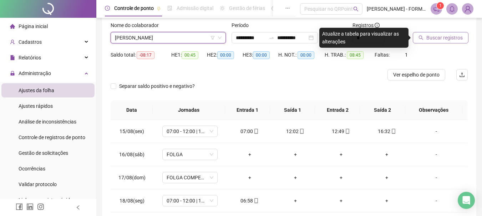
click at [441, 37] on span "Buscar registros" at bounding box center [444, 38] width 36 height 8
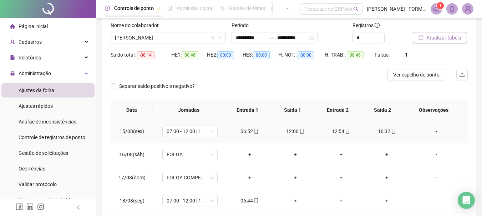
click at [391, 133] on icon "mobile" at bounding box center [392, 131] width 3 height 5
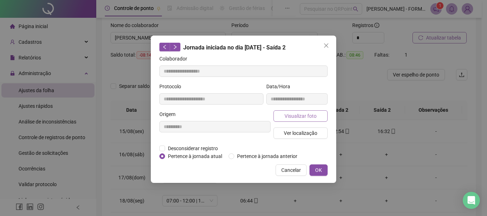
type input "**********"
click at [307, 114] on span "Visualizar foto" at bounding box center [301, 116] width 32 height 8
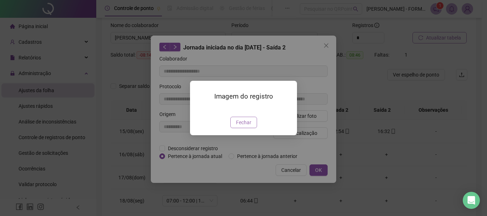
click at [244, 127] on span "Fechar" at bounding box center [243, 123] width 15 height 8
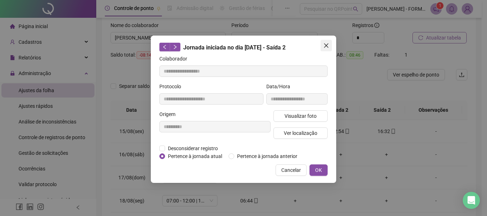
drag, startPoint x: 327, startPoint y: 46, endPoint x: 272, endPoint y: 126, distance: 97.5
click at [327, 46] on icon "close" at bounding box center [326, 46] width 6 height 6
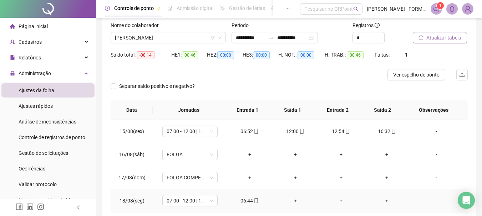
click at [253, 199] on icon "mobile" at bounding box center [255, 201] width 5 height 5
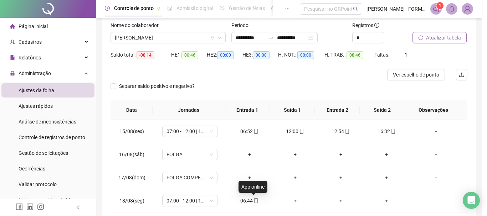
type input "**********"
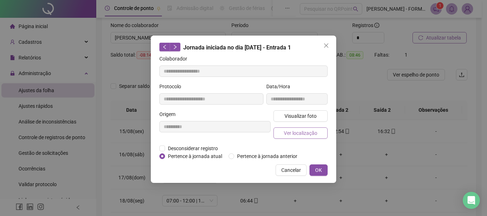
click at [291, 137] on span "Ver localização" at bounding box center [301, 133] width 34 height 8
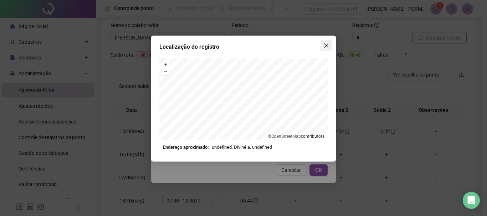
click at [323, 46] on icon "close" at bounding box center [326, 46] width 6 height 6
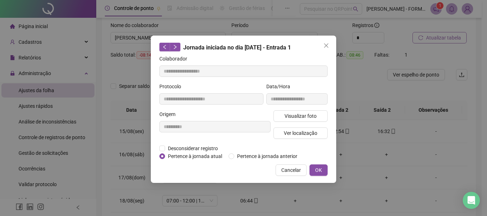
drag, startPoint x: 320, startPoint y: 165, endPoint x: 281, endPoint y: 196, distance: 50.0
click at [320, 165] on button "OK" at bounding box center [318, 170] width 18 height 11
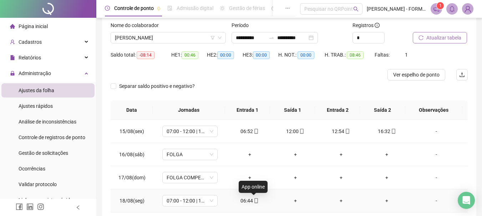
drag, startPoint x: 253, startPoint y: 201, endPoint x: 261, endPoint y: 183, distance: 19.7
click at [253, 201] on icon "mobile" at bounding box center [255, 201] width 5 height 5
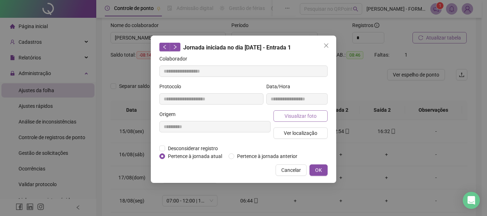
click at [306, 111] on button "Visualizar foto" at bounding box center [300, 116] width 54 height 11
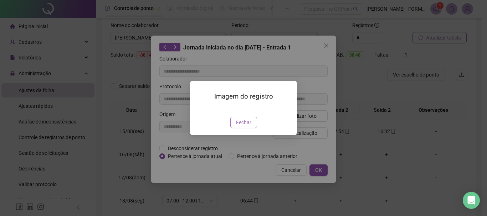
click at [240, 127] on span "Fechar" at bounding box center [243, 123] width 15 height 8
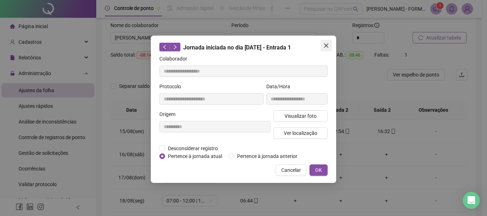
click at [328, 44] on icon "close" at bounding box center [326, 46] width 6 height 6
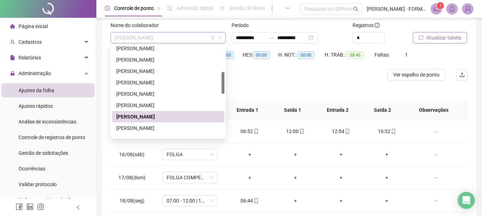
click at [177, 39] on span "[PERSON_NAME]" at bounding box center [168, 37] width 107 height 11
click at [160, 124] on div "[PERSON_NAME]" at bounding box center [168, 128] width 112 height 11
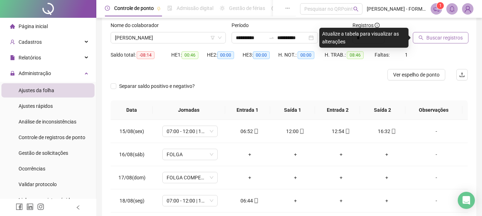
click at [435, 40] on span "Buscar registros" at bounding box center [444, 38] width 36 height 8
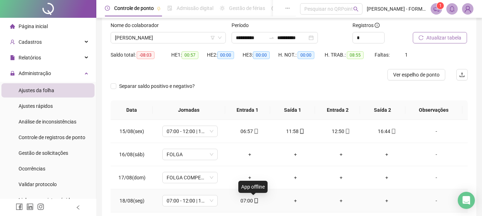
click at [256, 201] on div "07:00" at bounding box center [249, 201] width 34 height 8
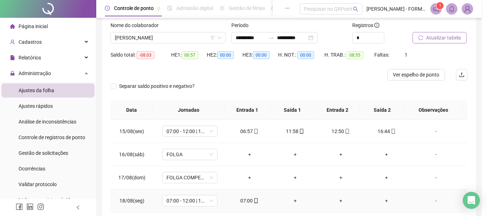
type input "**********"
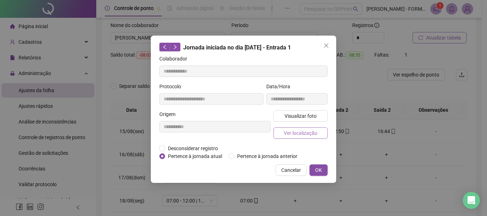
click at [292, 132] on span "Ver localização" at bounding box center [301, 133] width 34 height 8
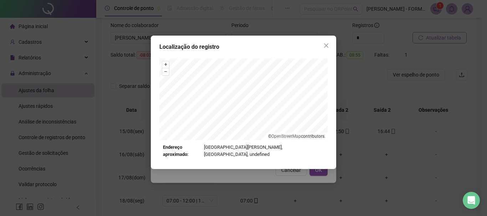
click at [328, 46] on icon "close" at bounding box center [326, 46] width 6 height 6
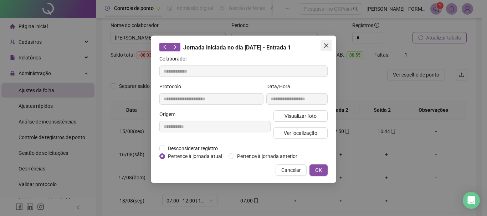
click at [327, 45] on icon "close" at bounding box center [326, 45] width 4 height 4
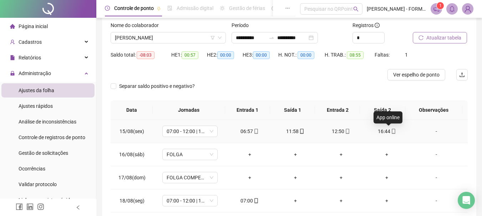
click at [391, 131] on icon "mobile" at bounding box center [393, 131] width 5 height 5
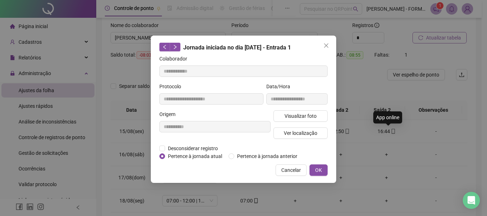
type input "**********"
drag, startPoint x: 310, startPoint y: 130, endPoint x: 306, endPoint y: 131, distance: 4.3
click at [306, 131] on span "Ver localização" at bounding box center [301, 133] width 34 height 8
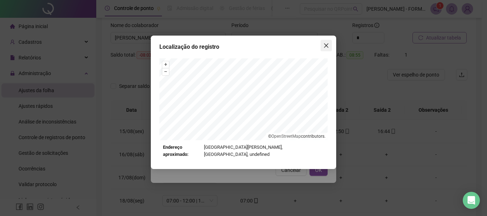
click at [324, 45] on icon "close" at bounding box center [326, 46] width 6 height 6
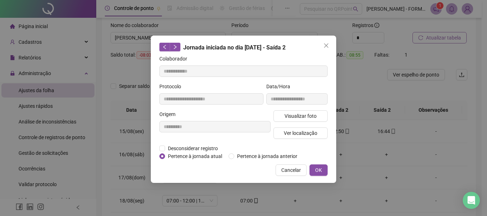
click at [322, 47] on span "Close" at bounding box center [326, 46] width 11 height 6
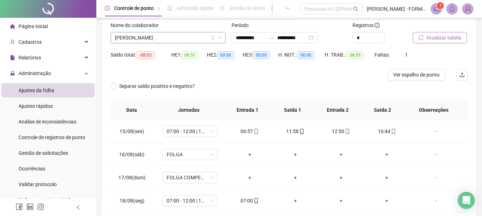
click at [158, 37] on span "[PERSON_NAME]" at bounding box center [168, 37] width 107 height 11
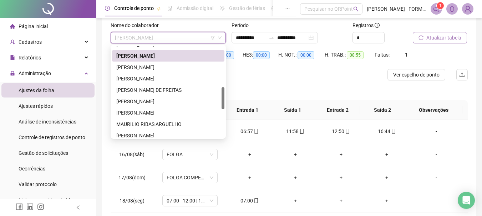
scroll to position [187, 0]
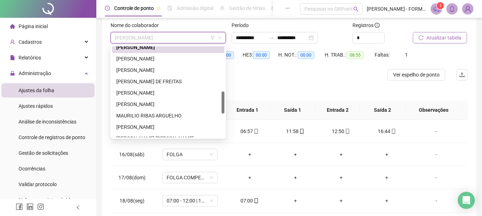
drag, startPoint x: 223, startPoint y: 75, endPoint x: 222, endPoint y: 95, distance: 19.6
click at [222, 95] on div at bounding box center [222, 103] width 3 height 22
click at [169, 60] on div "[PERSON_NAME]" at bounding box center [168, 59] width 104 height 8
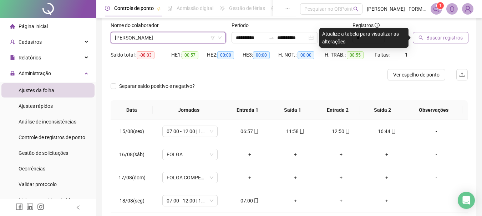
click at [453, 39] on span "Buscar registros" at bounding box center [444, 38] width 36 height 8
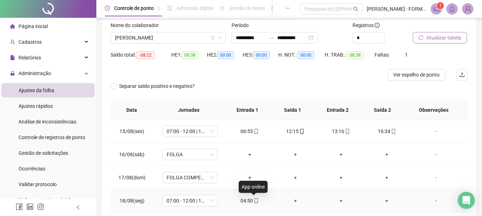
click at [255, 200] on icon "mobile" at bounding box center [256, 201] width 3 height 5
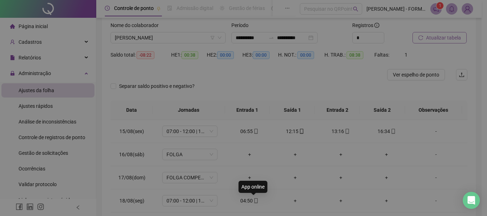
type input "**********"
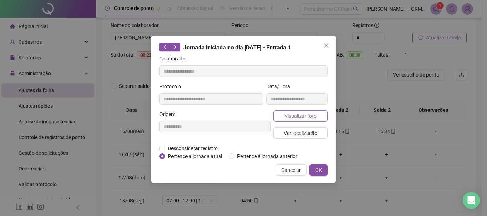
click at [303, 117] on span "Visualizar foto" at bounding box center [301, 116] width 32 height 8
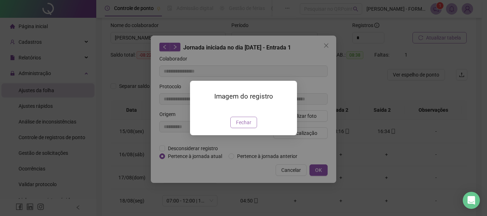
click at [243, 127] on span "Fechar" at bounding box center [243, 123] width 15 height 8
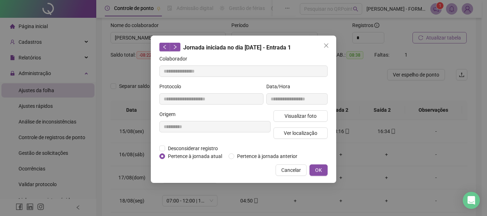
click at [325, 46] on icon "close" at bounding box center [326, 45] width 4 height 4
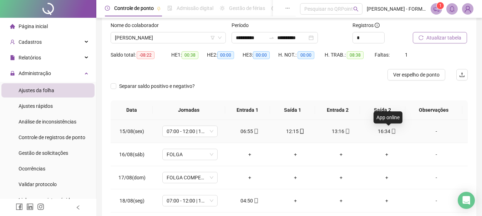
click at [391, 133] on icon "mobile" at bounding box center [393, 131] width 5 height 5
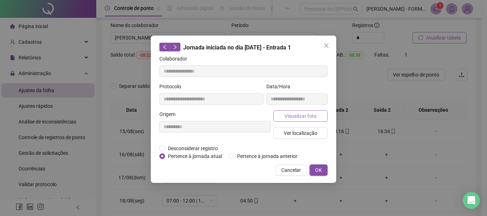
click at [302, 118] on span "Visualizar foto" at bounding box center [301, 116] width 32 height 8
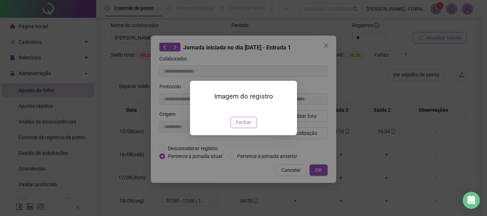
click at [249, 122] on span "Fechar" at bounding box center [243, 123] width 15 height 8
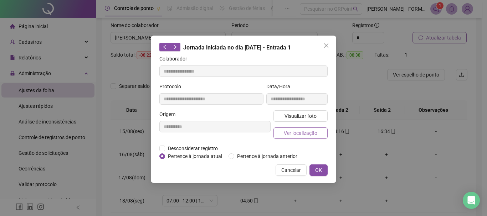
type input "**********"
click at [302, 130] on span "Ver localização" at bounding box center [301, 133] width 34 height 8
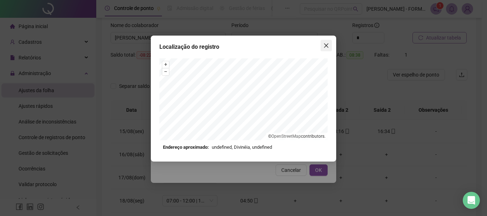
click at [326, 47] on icon "close" at bounding box center [326, 46] width 6 height 6
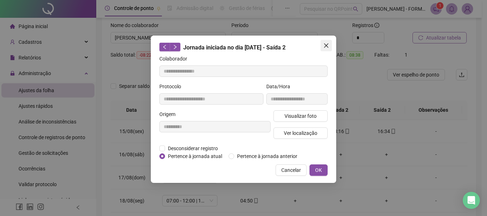
click at [325, 48] on icon "close" at bounding box center [326, 46] width 6 height 6
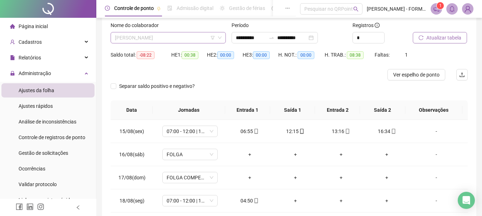
click at [181, 37] on span "[PERSON_NAME]" at bounding box center [168, 37] width 107 height 11
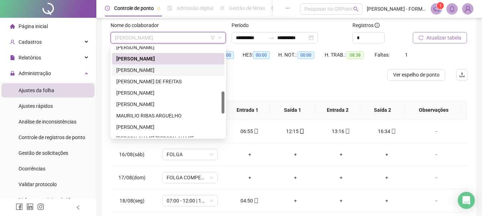
click at [145, 69] on div "[PERSON_NAME]" at bounding box center [168, 70] width 104 height 8
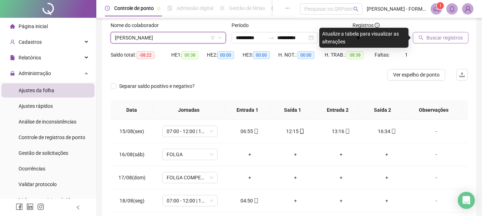
click at [452, 37] on span "Buscar registros" at bounding box center [444, 38] width 36 height 8
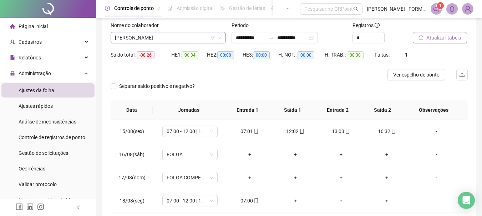
click at [196, 38] on span "[PERSON_NAME]" at bounding box center [168, 37] width 107 height 11
click at [446, 36] on span "Atualizar tabela" at bounding box center [443, 38] width 35 height 8
click at [255, 202] on icon "mobile" at bounding box center [255, 201] width 5 height 5
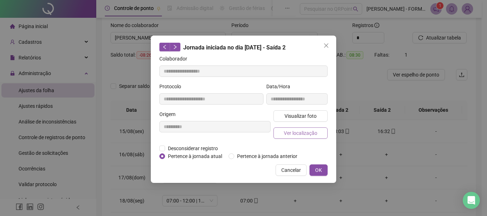
type input "**********"
click at [304, 130] on span "Ver localização" at bounding box center [301, 133] width 34 height 8
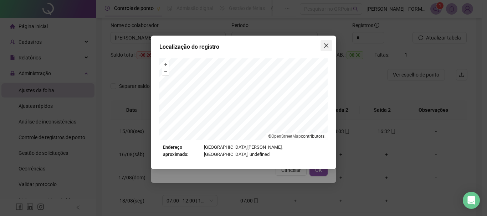
click at [327, 43] on icon "close" at bounding box center [326, 46] width 6 height 6
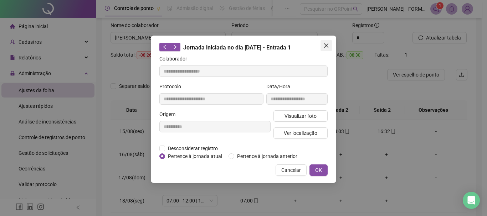
click at [325, 45] on icon "close" at bounding box center [326, 45] width 4 height 4
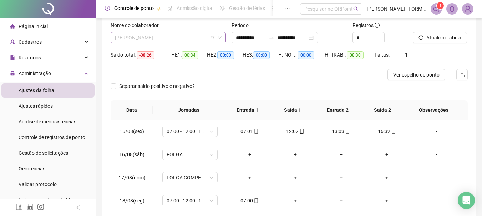
click at [197, 39] on span "[PERSON_NAME]" at bounding box center [168, 37] width 107 height 11
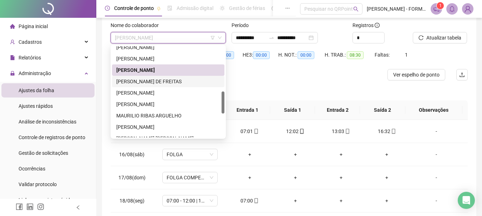
click at [164, 81] on div "[PERSON_NAME] DE FREITAS" at bounding box center [168, 82] width 104 height 8
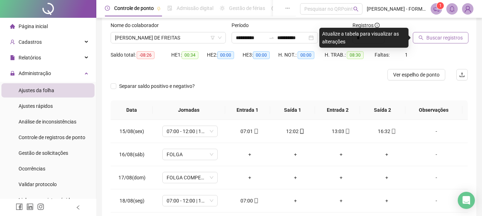
click at [446, 40] on span "Buscar registros" at bounding box center [444, 38] width 36 height 8
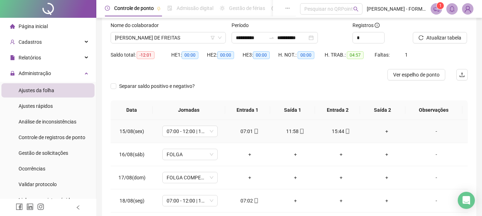
click at [383, 132] on div "+" at bounding box center [386, 132] width 34 height 8
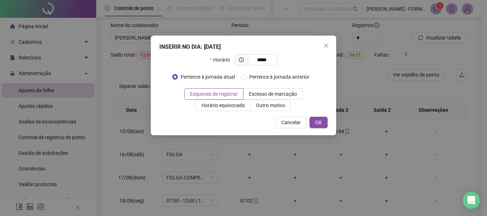
type input "*****"
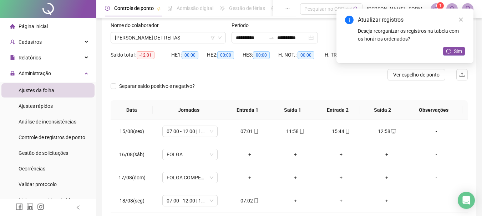
click at [457, 46] on div "Atualizar registros Deseja reorganizar os registros na tabela com os horários o…" at bounding box center [404, 36] width 137 height 55
click at [454, 49] on span "Sim" at bounding box center [458, 51] width 8 height 8
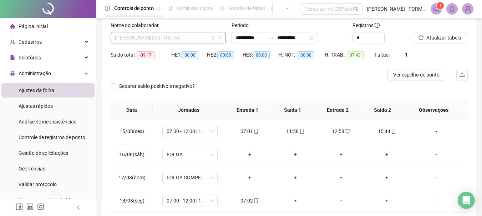
click at [192, 39] on span "[PERSON_NAME] DE FREITAS" at bounding box center [168, 37] width 107 height 11
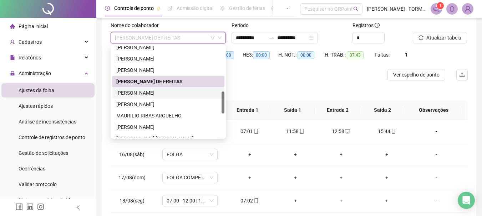
click at [170, 94] on div "[PERSON_NAME]" at bounding box center [168, 93] width 104 height 8
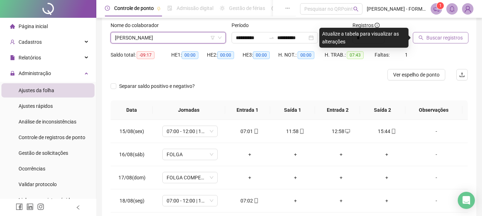
click at [430, 35] on span "Buscar registros" at bounding box center [444, 38] width 36 height 8
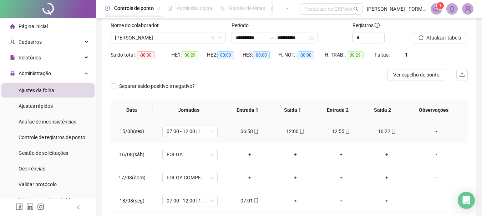
click at [391, 131] on icon "mobile" at bounding box center [393, 131] width 5 height 5
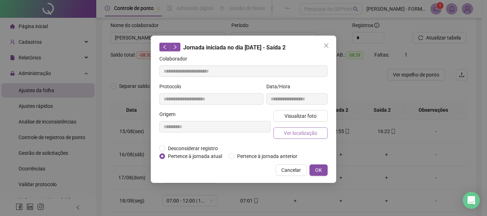
click at [302, 128] on button "Ver localização" at bounding box center [300, 133] width 54 height 11
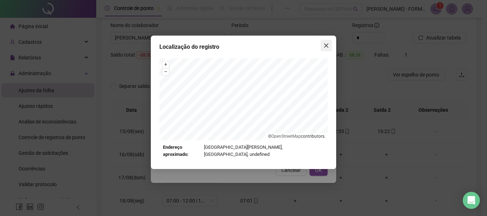
click at [325, 46] on icon "close" at bounding box center [326, 46] width 6 height 6
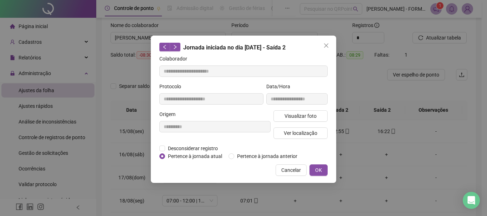
click at [325, 45] on icon "close" at bounding box center [326, 46] width 6 height 6
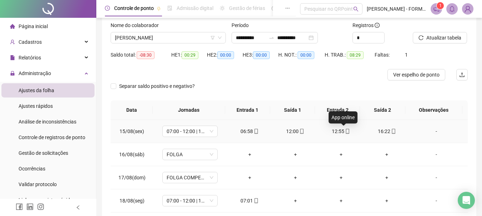
click at [345, 133] on icon "mobile" at bounding box center [347, 131] width 5 height 5
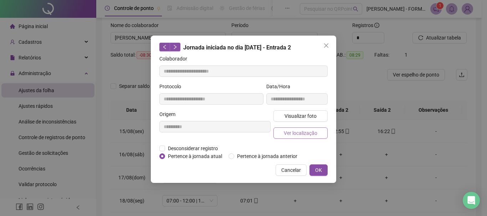
click at [302, 134] on span "Ver localização" at bounding box center [301, 133] width 34 height 8
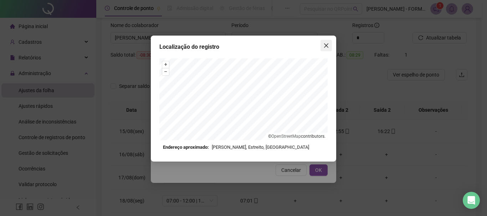
click at [326, 45] on icon "close" at bounding box center [326, 45] width 4 height 4
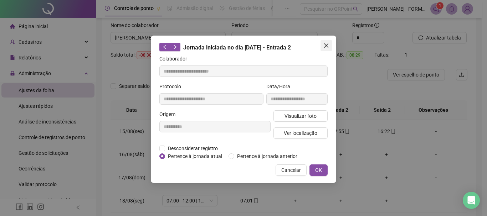
click at [327, 42] on button "Close" at bounding box center [326, 45] width 11 height 11
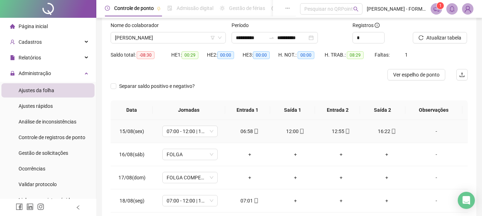
click at [299, 130] on icon "mobile" at bounding box center [301, 131] width 5 height 5
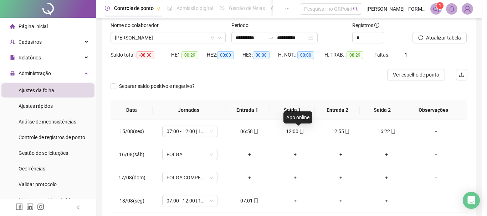
type input "**********"
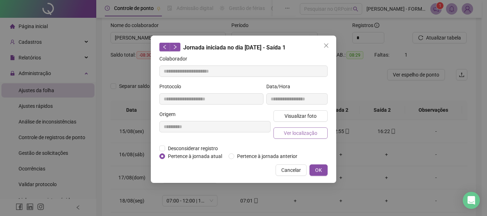
click at [304, 131] on span "Ver localização" at bounding box center [301, 133] width 34 height 8
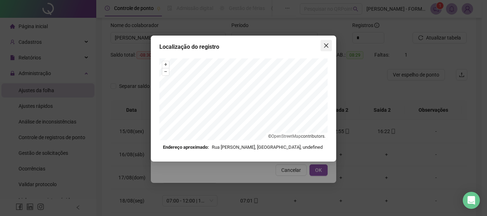
click at [324, 50] on button "Close" at bounding box center [326, 45] width 11 height 11
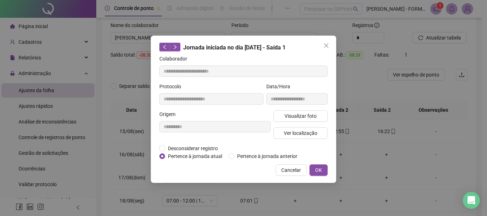
drag, startPoint x: 327, startPoint y: 44, endPoint x: 295, endPoint y: 87, distance: 53.7
click at [326, 46] on icon "close" at bounding box center [326, 45] width 4 height 4
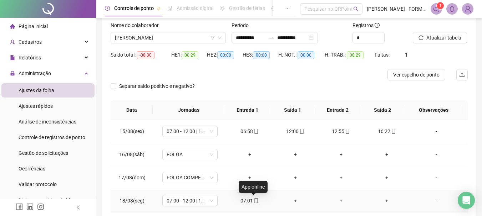
click at [254, 201] on icon "mobile" at bounding box center [255, 201] width 5 height 5
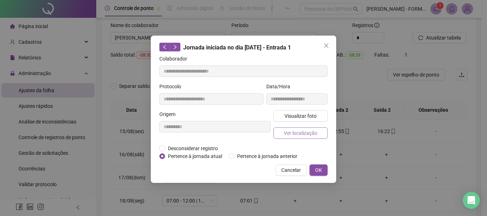
click at [299, 132] on span "Ver localização" at bounding box center [301, 133] width 34 height 8
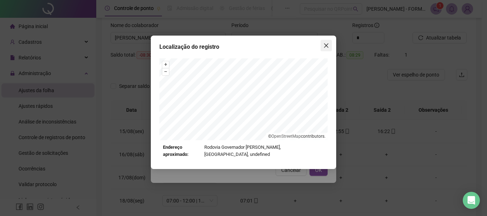
click at [323, 45] on icon "close" at bounding box center [326, 46] width 6 height 6
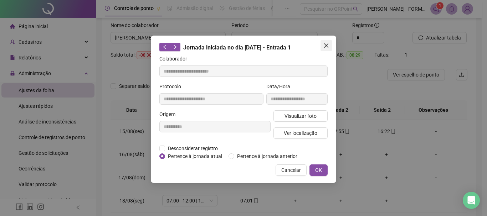
click at [326, 45] on icon "close" at bounding box center [326, 45] width 4 height 4
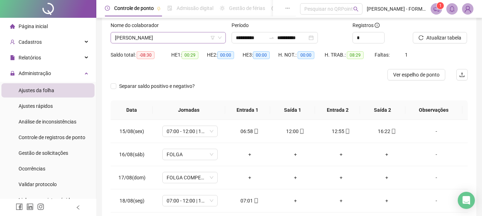
click at [195, 35] on span "[PERSON_NAME]" at bounding box center [168, 37] width 107 height 11
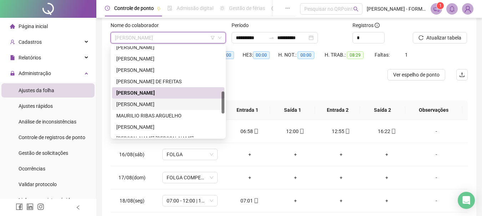
click at [149, 104] on div "[PERSON_NAME]" at bounding box center [168, 105] width 104 height 8
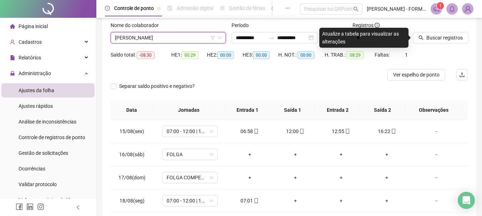
click at [434, 32] on div at bounding box center [431, 26] width 37 height 11
click at [435, 36] on span "Buscar registros" at bounding box center [444, 38] width 36 height 8
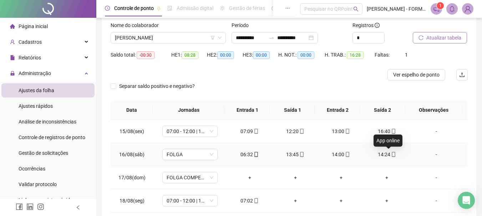
click at [391, 155] on icon "mobile" at bounding box center [392, 154] width 3 height 5
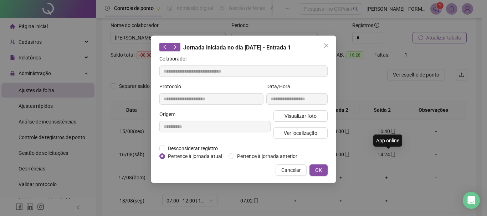
type input "**********"
click at [315, 133] on span "Ver localização" at bounding box center [301, 133] width 34 height 8
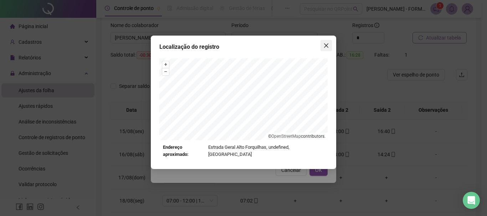
click at [327, 45] on icon "close" at bounding box center [326, 46] width 6 height 6
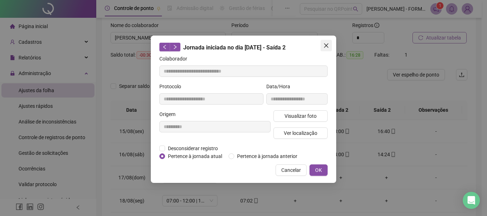
click at [327, 44] on icon "close" at bounding box center [326, 46] width 6 height 6
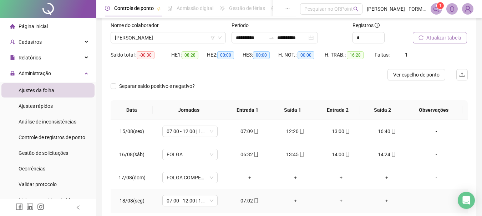
click at [253, 202] on icon "mobile" at bounding box center [255, 201] width 5 height 5
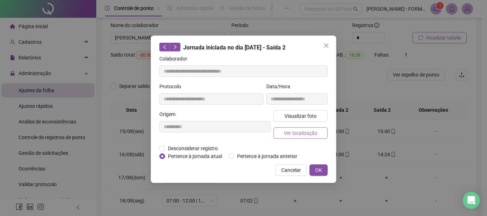
click at [293, 132] on span "Ver localização" at bounding box center [301, 133] width 34 height 8
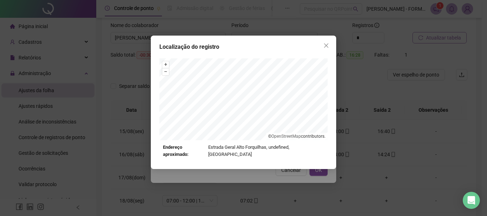
type input "**********"
click at [329, 42] on button "Close" at bounding box center [326, 45] width 11 height 11
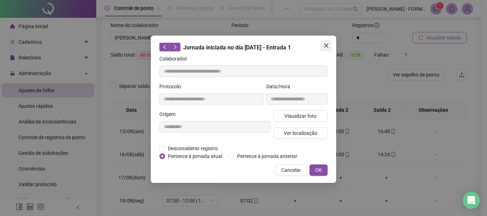
click at [327, 48] on button "Close" at bounding box center [326, 45] width 11 height 11
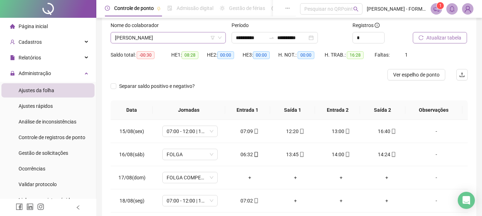
click at [183, 35] on span "[PERSON_NAME]" at bounding box center [168, 37] width 107 height 11
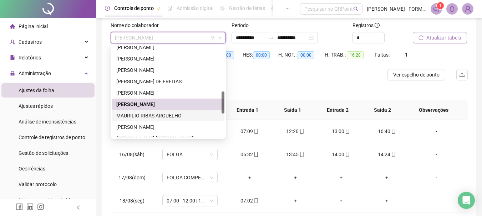
click at [167, 116] on div "MAURILIO RIBAS ARGUELHO" at bounding box center [168, 116] width 104 height 8
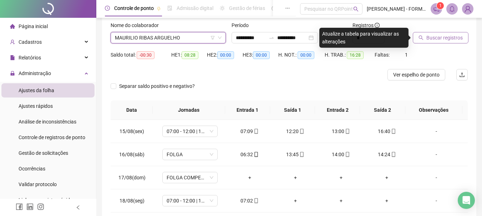
click at [427, 37] on span "Buscar registros" at bounding box center [444, 38] width 36 height 8
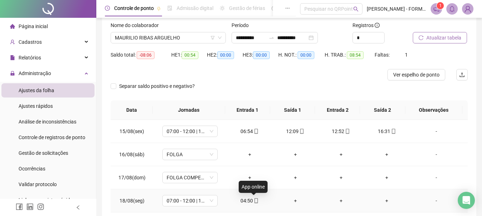
click at [255, 201] on icon "mobile" at bounding box center [255, 201] width 5 height 5
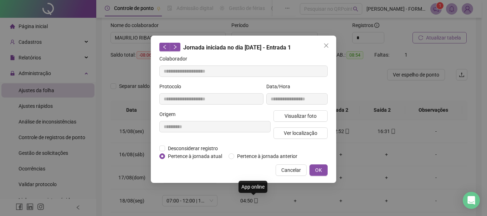
type input "**********"
click at [294, 134] on span "Ver localização" at bounding box center [301, 133] width 34 height 8
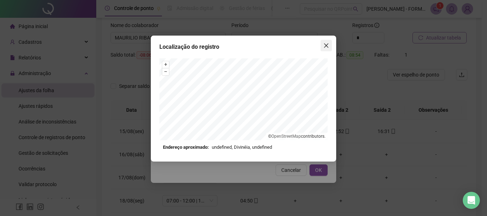
click at [327, 43] on icon "close" at bounding box center [326, 46] width 6 height 6
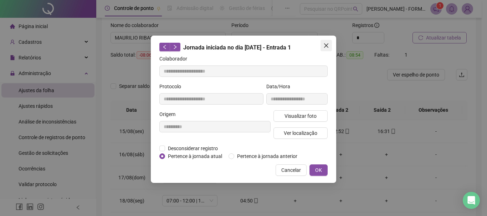
click at [324, 41] on button "Close" at bounding box center [326, 45] width 11 height 11
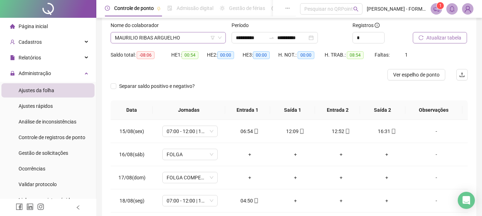
click at [168, 35] on span "MAURILIO RIBAS ARGUELHO" at bounding box center [168, 37] width 107 height 11
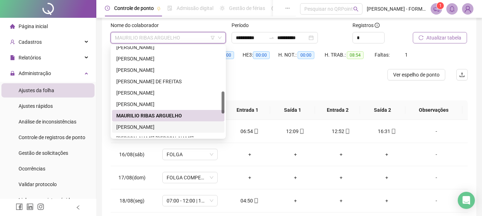
click at [157, 129] on div "[PERSON_NAME]" at bounding box center [168, 127] width 104 height 8
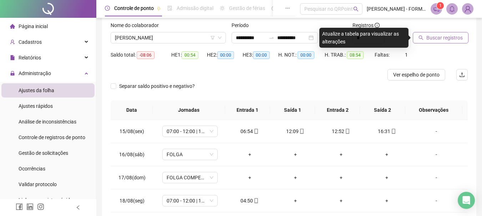
click at [426, 36] on span "Buscar registros" at bounding box center [444, 38] width 36 height 8
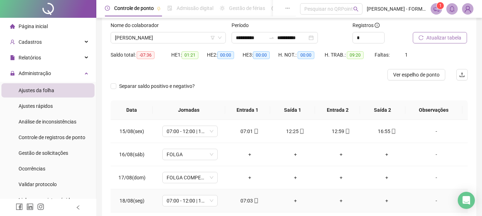
click at [255, 201] on icon "mobile" at bounding box center [256, 201] width 3 height 5
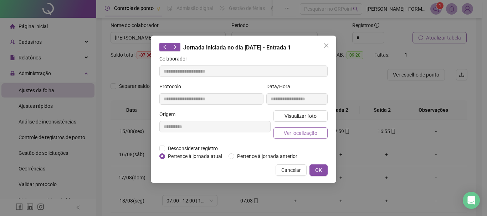
click at [292, 133] on span "Ver localização" at bounding box center [301, 133] width 34 height 8
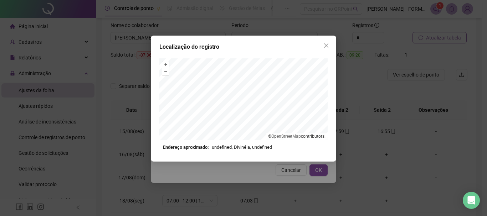
type input "**********"
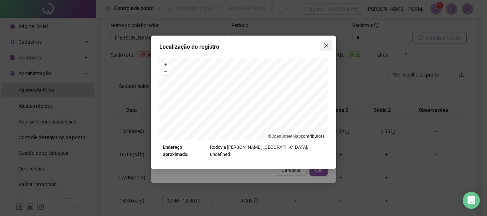
click at [325, 45] on icon "close" at bounding box center [326, 45] width 4 height 4
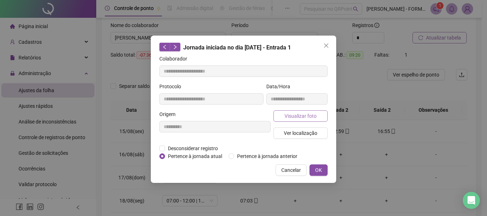
click at [297, 115] on span "Visualizar foto" at bounding box center [301, 116] width 32 height 8
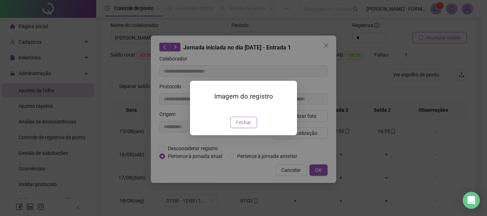
click at [241, 127] on span "Fechar" at bounding box center [243, 123] width 15 height 8
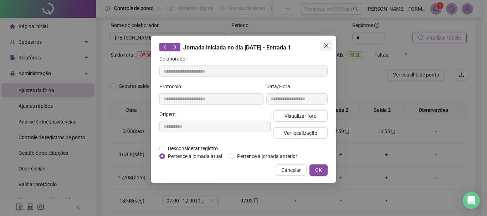
click at [325, 43] on icon "close" at bounding box center [326, 46] width 6 height 6
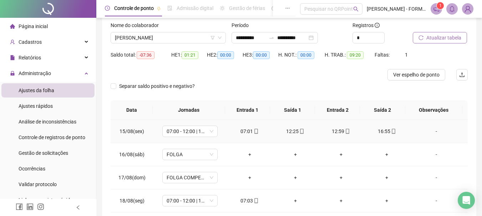
click at [391, 131] on icon "mobile" at bounding box center [393, 131] width 5 height 5
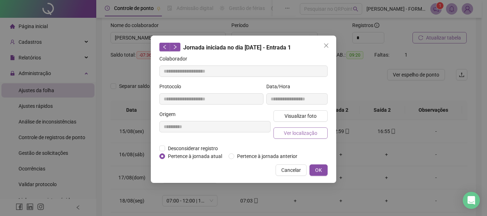
click at [304, 129] on span "Ver localização" at bounding box center [301, 133] width 34 height 8
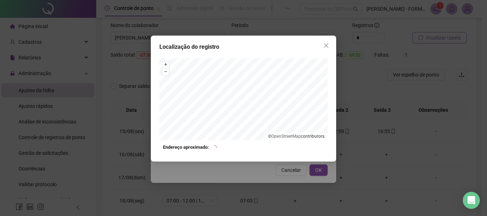
type input "**********"
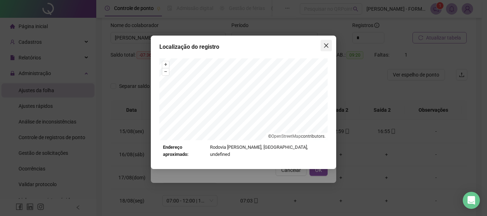
click at [326, 43] on icon "close" at bounding box center [326, 46] width 6 height 6
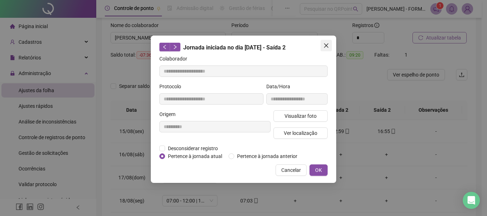
click at [325, 46] on icon "close" at bounding box center [326, 46] width 6 height 6
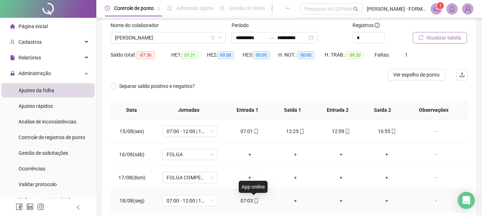
click at [253, 200] on icon "mobile" at bounding box center [255, 201] width 5 height 5
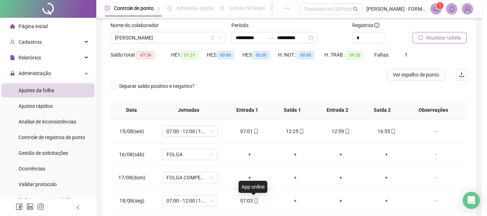
type input "**********"
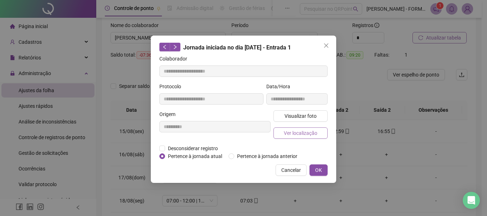
click at [290, 128] on button "Ver localização" at bounding box center [300, 133] width 54 height 11
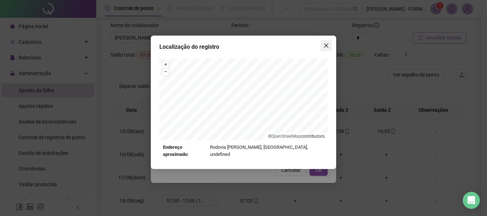
click at [326, 47] on icon "close" at bounding box center [326, 46] width 6 height 6
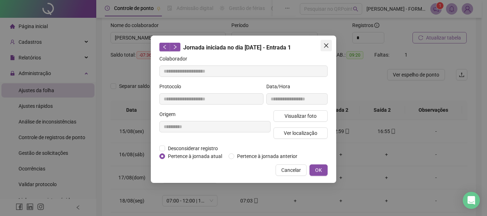
click at [326, 44] on icon "close" at bounding box center [326, 46] width 6 height 6
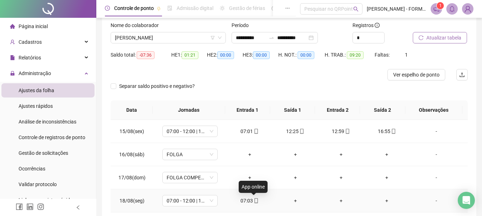
click at [255, 201] on icon "mobile" at bounding box center [255, 201] width 5 height 5
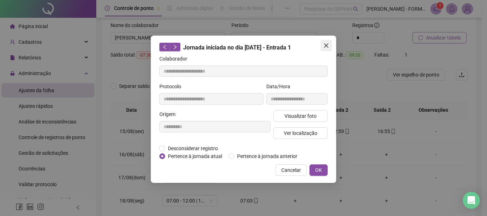
click at [327, 45] on icon "close" at bounding box center [326, 45] width 4 height 4
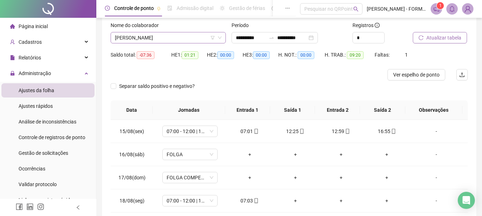
click at [188, 35] on span "[PERSON_NAME]" at bounding box center [168, 37] width 107 height 11
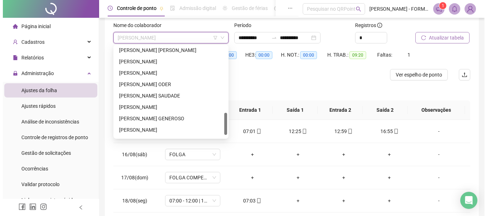
scroll to position [261, 0]
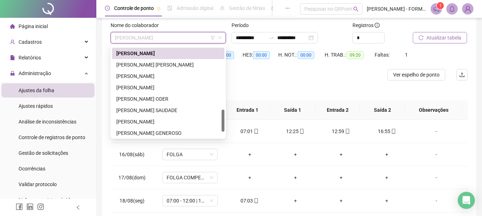
drag, startPoint x: 221, startPoint y: 106, endPoint x: 217, endPoint y: 113, distance: 8.5
click at [217, 113] on div "[PERSON_NAME] ARGUELHO [PERSON_NAME] [PERSON_NAME] [PERSON_NAME] [PERSON_NAME] …" at bounding box center [168, 91] width 112 height 91
click at [161, 62] on div "[PERSON_NAME] [PERSON_NAME]" at bounding box center [168, 65] width 104 height 8
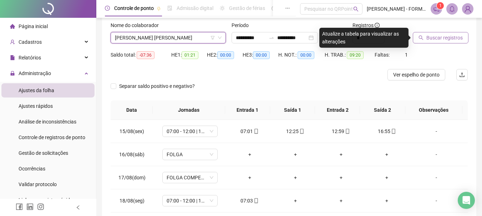
click at [427, 37] on span "Buscar registros" at bounding box center [444, 38] width 36 height 8
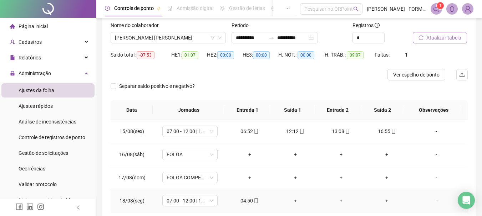
click at [255, 201] on icon "mobile" at bounding box center [256, 201] width 3 height 5
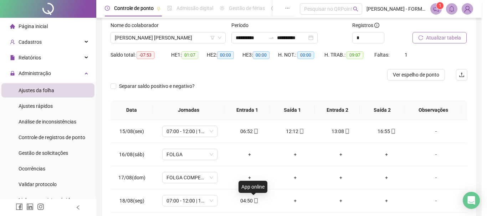
type input "**********"
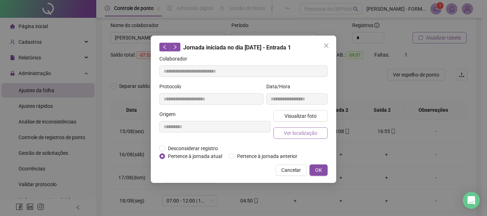
click at [302, 129] on span "Ver localização" at bounding box center [301, 133] width 34 height 8
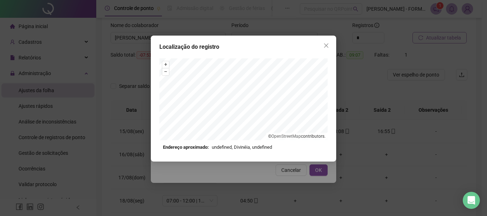
drag, startPoint x: 328, startPoint y: 45, endPoint x: 311, endPoint y: 62, distance: 24.2
click at [323, 50] on button "Close" at bounding box center [326, 45] width 11 height 11
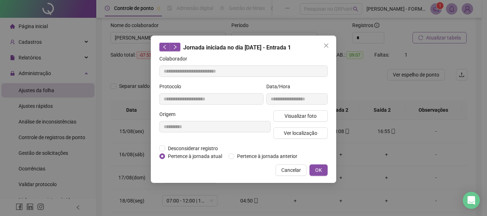
drag, startPoint x: 323, startPoint y: 168, endPoint x: 289, endPoint y: 177, distance: 35.6
click at [323, 168] on button "OK" at bounding box center [318, 170] width 18 height 11
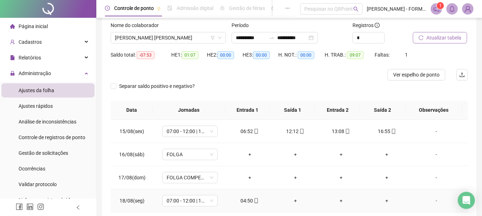
click at [255, 201] on icon "mobile" at bounding box center [256, 201] width 3 height 5
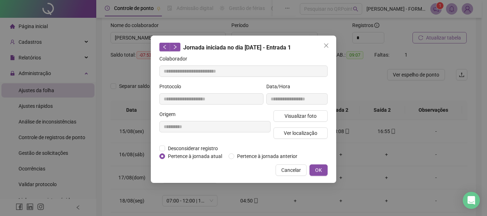
click at [298, 110] on div "**********" at bounding box center [297, 97] width 64 height 28
click at [296, 114] on span "Visualizar foto" at bounding box center [301, 116] width 32 height 8
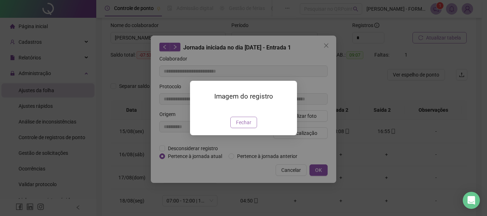
click at [246, 127] on span "Fechar" at bounding box center [243, 123] width 15 height 8
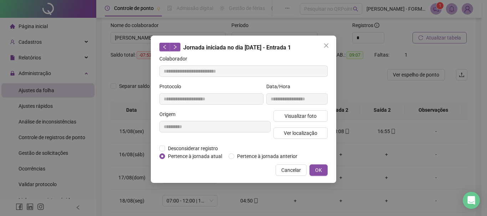
click at [328, 41] on button "Close" at bounding box center [326, 45] width 11 height 11
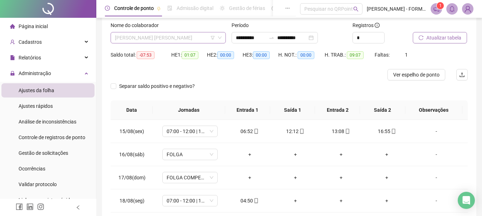
click at [187, 37] on span "[PERSON_NAME] [PERSON_NAME]" at bounding box center [168, 37] width 107 height 11
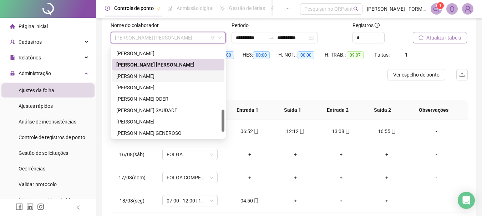
click at [153, 76] on div "[PERSON_NAME]" at bounding box center [168, 76] width 104 height 8
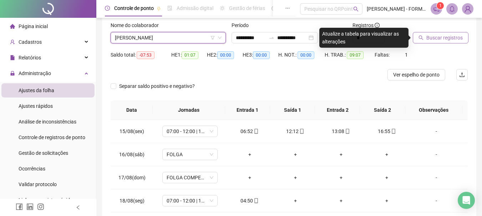
click at [432, 36] on span "Buscar registros" at bounding box center [444, 38] width 36 height 8
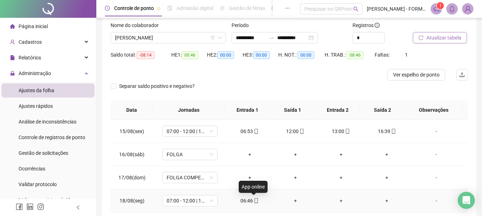
click at [254, 201] on icon "mobile" at bounding box center [255, 201] width 5 height 5
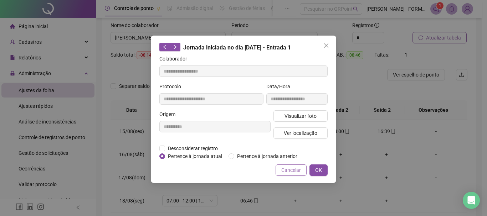
type input "**********"
click at [303, 137] on span "Ver localização" at bounding box center [301, 133] width 34 height 8
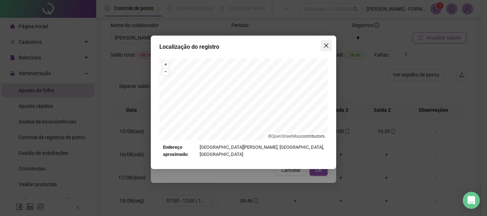
click at [324, 44] on icon "close" at bounding box center [326, 46] width 6 height 6
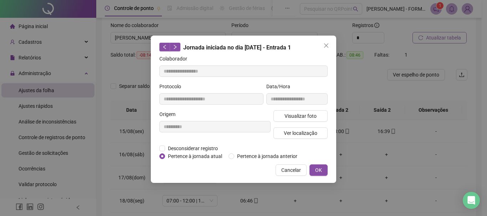
drag, startPoint x: 323, startPoint y: 45, endPoint x: 324, endPoint y: 50, distance: 5.7
click at [323, 45] on span "Close" at bounding box center [326, 46] width 11 height 6
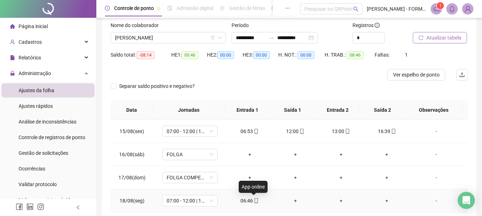
click at [253, 200] on icon "mobile" at bounding box center [255, 201] width 5 height 5
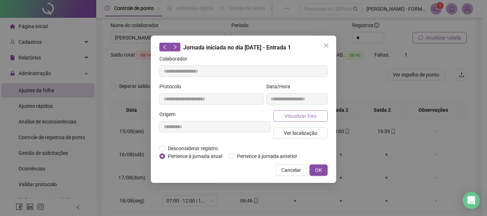
click at [296, 114] on span "Visualizar foto" at bounding box center [301, 116] width 32 height 8
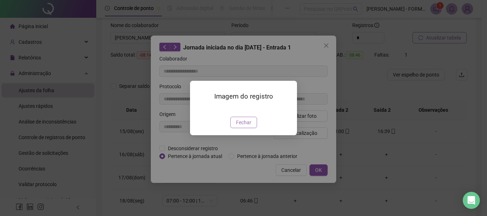
click at [243, 127] on span "Fechar" at bounding box center [243, 123] width 15 height 8
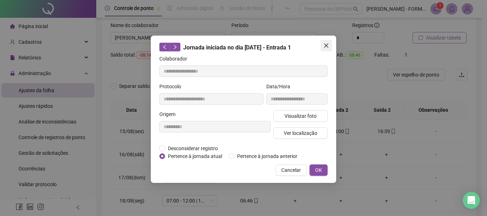
click at [325, 47] on icon "close" at bounding box center [326, 45] width 4 height 4
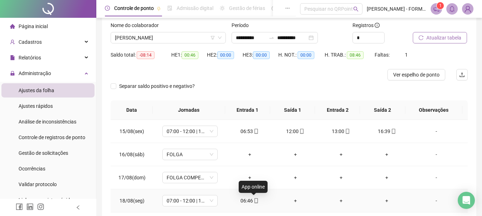
click at [254, 202] on icon "mobile" at bounding box center [255, 201] width 5 height 5
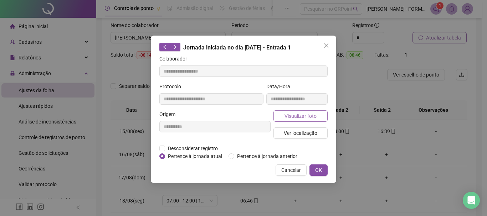
click at [291, 117] on span "Visualizar foto" at bounding box center [301, 116] width 32 height 8
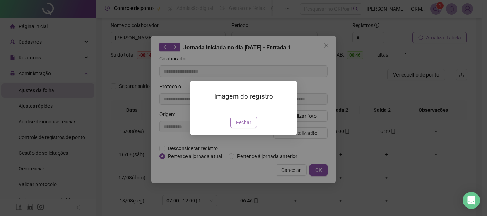
click at [240, 127] on span "Fechar" at bounding box center [243, 123] width 15 height 8
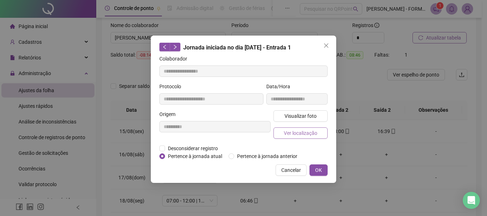
click at [296, 133] on span "Ver localização" at bounding box center [301, 133] width 34 height 8
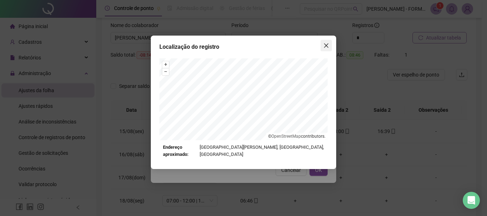
click at [327, 42] on button "Close" at bounding box center [326, 45] width 11 height 11
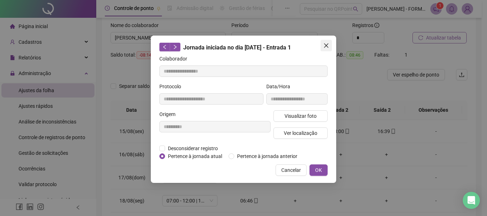
click at [324, 46] on icon "close" at bounding box center [326, 46] width 6 height 6
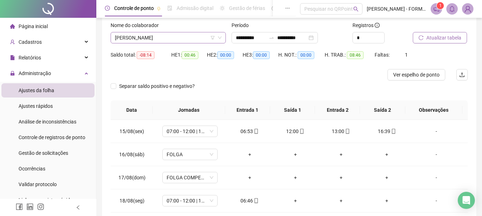
click at [173, 33] on span "[PERSON_NAME]" at bounding box center [168, 37] width 107 height 11
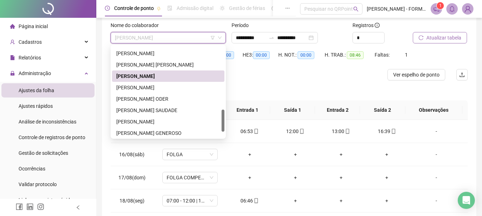
click at [156, 82] on div "[PERSON_NAME]" at bounding box center [168, 76] width 112 height 11
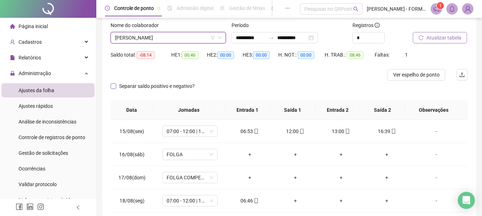
click at [155, 86] on span "Separar saldo positivo e negativo?" at bounding box center [156, 86] width 81 height 8
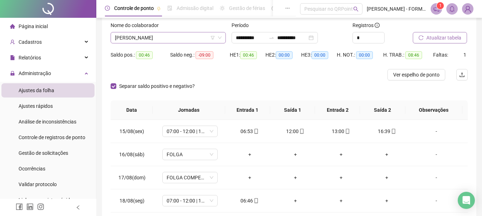
click at [161, 38] on span "[PERSON_NAME]" at bounding box center [168, 37] width 107 height 11
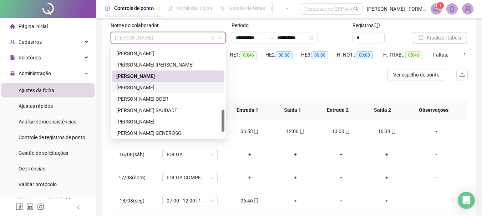
click at [167, 87] on div "[PERSON_NAME]" at bounding box center [168, 88] width 104 height 8
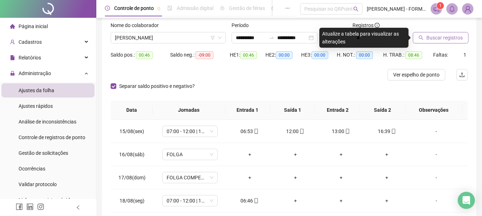
click at [430, 39] on span "Buscar registros" at bounding box center [444, 38] width 36 height 8
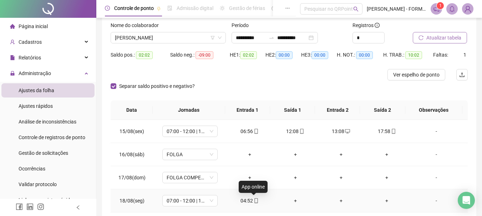
click at [254, 200] on icon "mobile" at bounding box center [255, 201] width 5 height 5
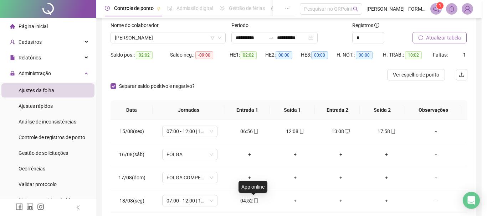
type input "**********"
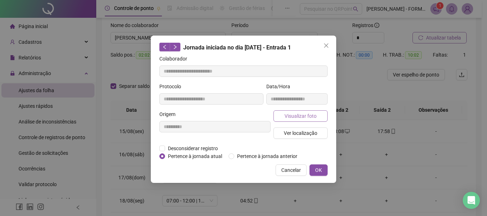
click at [294, 119] on span "Visualizar foto" at bounding box center [301, 116] width 32 height 8
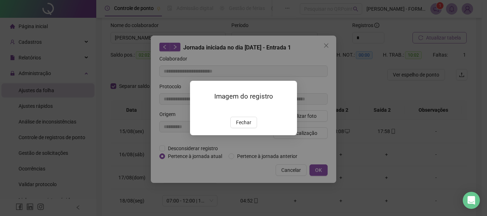
drag, startPoint x: 245, startPoint y: 165, endPoint x: 304, endPoint y: 135, distance: 65.4
click at [246, 127] on span "Fechar" at bounding box center [243, 123] width 15 height 8
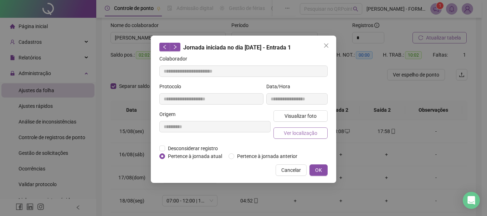
click at [308, 132] on span "Ver localização" at bounding box center [301, 133] width 34 height 8
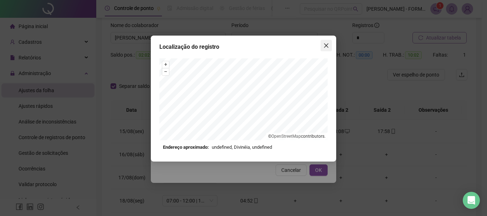
click at [329, 48] on span "Close" at bounding box center [326, 46] width 11 height 6
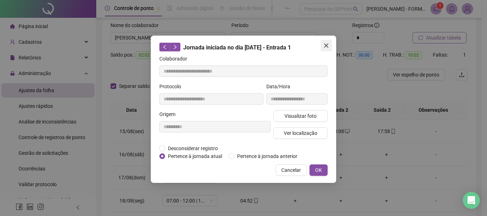
click at [328, 46] on icon "close" at bounding box center [326, 46] width 6 height 6
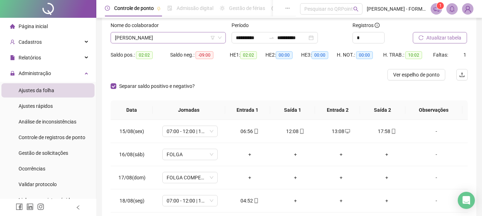
click at [191, 35] on span "[PERSON_NAME]" at bounding box center [168, 37] width 107 height 11
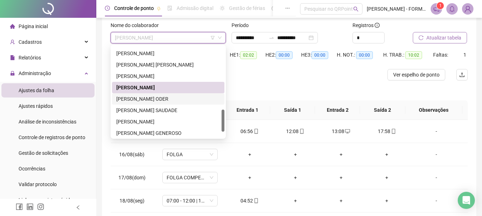
click at [156, 101] on div "[PERSON_NAME] ODER" at bounding box center [168, 99] width 104 height 8
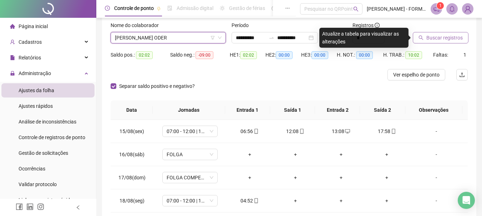
click at [431, 32] on div at bounding box center [431, 26] width 37 height 11
click at [431, 39] on span "Buscar registros" at bounding box center [444, 38] width 36 height 8
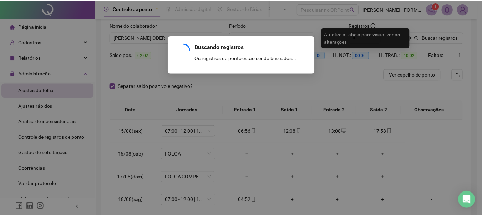
scroll to position [10, 0]
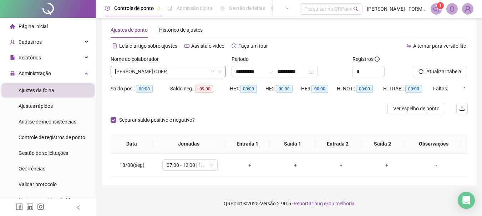
click at [188, 72] on span "[PERSON_NAME] ODER" at bounding box center [168, 71] width 107 height 11
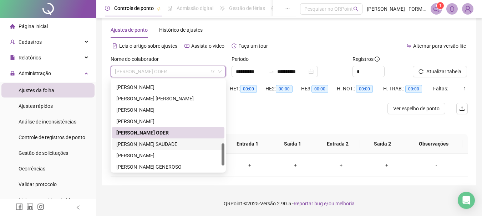
click at [165, 143] on div "[PERSON_NAME] SAUDADE" at bounding box center [168, 144] width 104 height 8
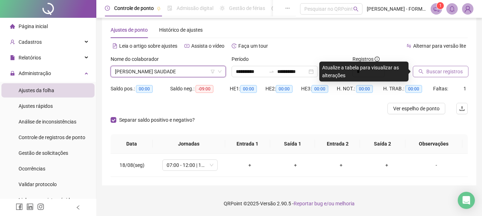
click at [441, 70] on span "Buscar registros" at bounding box center [444, 72] width 36 height 8
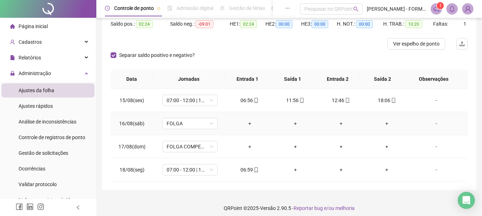
scroll to position [80, 0]
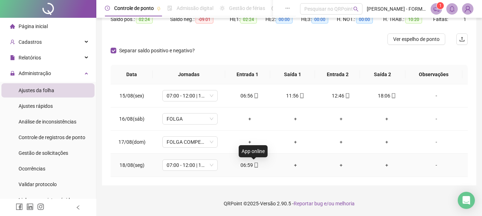
click at [253, 166] on icon "mobile" at bounding box center [255, 165] width 5 height 5
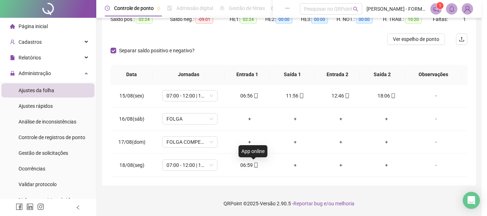
type input "**********"
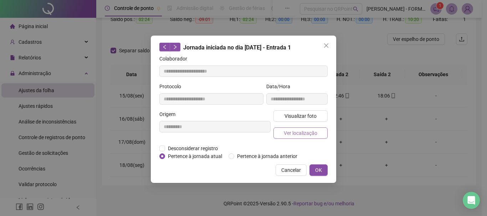
click at [295, 131] on span "Ver localização" at bounding box center [301, 133] width 34 height 8
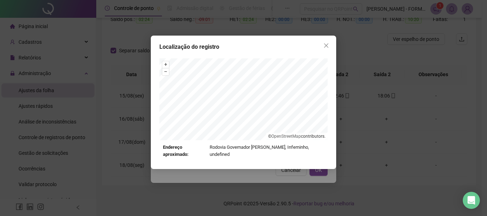
drag, startPoint x: 328, startPoint y: 42, endPoint x: 314, endPoint y: 58, distance: 21.2
click at [328, 43] on button "Close" at bounding box center [326, 45] width 11 height 11
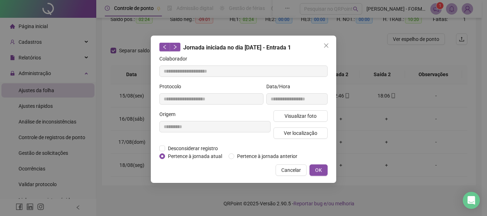
click at [324, 45] on icon "close" at bounding box center [326, 46] width 6 height 6
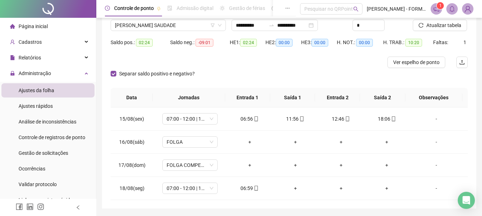
scroll to position [44, 0]
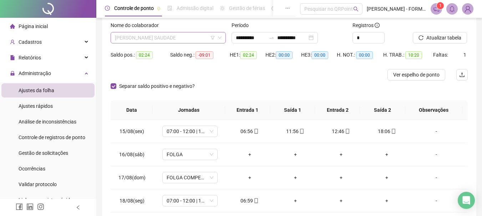
click at [202, 40] on span "[PERSON_NAME] SAUDADE" at bounding box center [168, 37] width 107 height 11
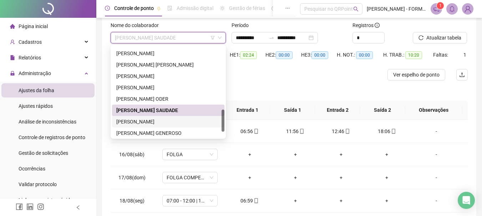
click at [147, 123] on div "[PERSON_NAME]" at bounding box center [168, 122] width 104 height 8
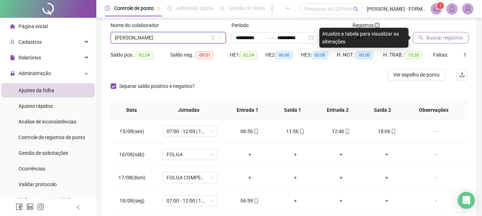
click at [434, 32] on button "Buscar registros" at bounding box center [441, 37] width 56 height 11
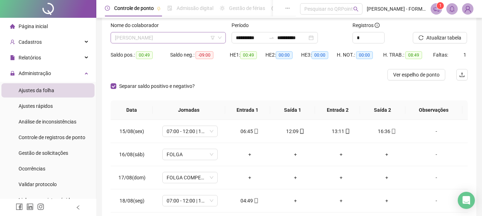
click at [183, 40] on span "[PERSON_NAME]" at bounding box center [168, 37] width 107 height 11
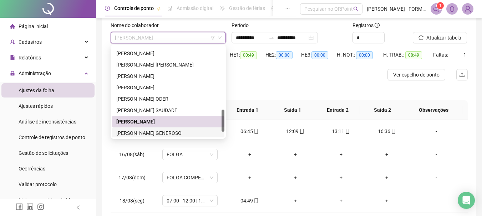
click at [169, 133] on div "[PERSON_NAME] GENEROSO" at bounding box center [168, 133] width 104 height 8
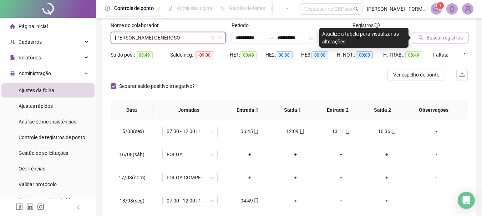
click at [443, 35] on span "Buscar registros" at bounding box center [444, 38] width 36 height 8
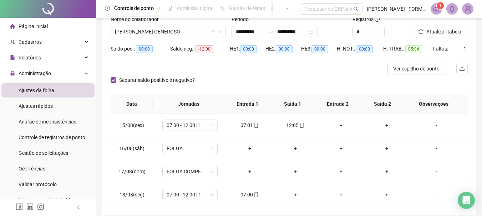
scroll to position [51, 0]
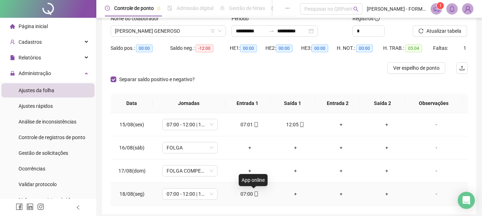
click at [255, 194] on icon "mobile" at bounding box center [255, 194] width 5 height 5
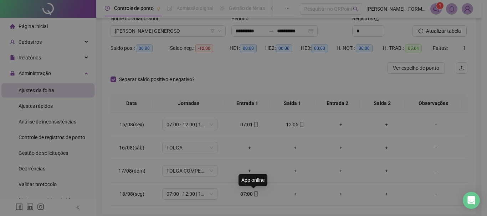
type input "**********"
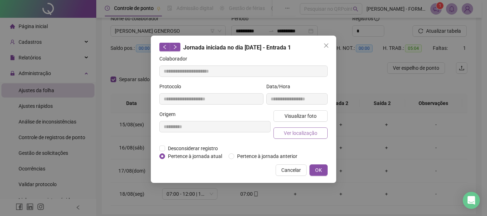
click at [306, 133] on span "Ver localização" at bounding box center [301, 133] width 34 height 8
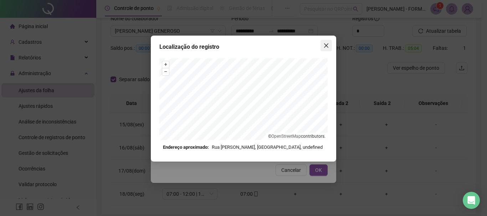
click at [328, 45] on icon "close" at bounding box center [326, 46] width 6 height 6
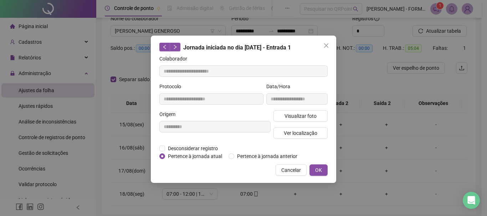
drag, startPoint x: 329, startPoint y: 46, endPoint x: 287, endPoint y: 91, distance: 61.3
click at [328, 46] on icon "close" at bounding box center [326, 46] width 6 height 6
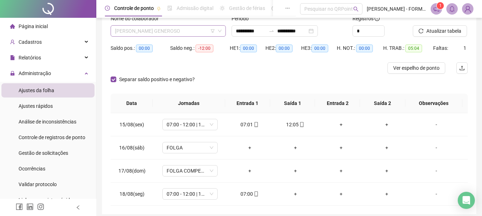
click at [191, 32] on span "[PERSON_NAME] GENEROSO" at bounding box center [168, 31] width 107 height 11
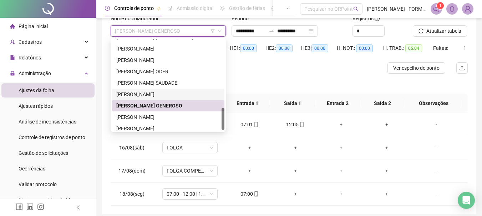
scroll to position [285, 0]
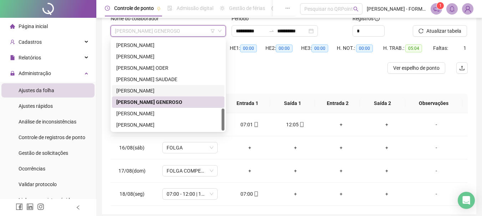
drag, startPoint x: 223, startPoint y: 109, endPoint x: 222, endPoint y: 120, distance: 11.1
click at [222, 120] on div at bounding box center [222, 120] width 3 height 22
click at [155, 113] on div "[PERSON_NAME]" at bounding box center [168, 114] width 104 height 8
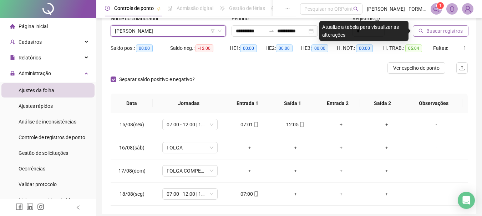
click at [434, 27] on span "Buscar registros" at bounding box center [444, 31] width 36 height 8
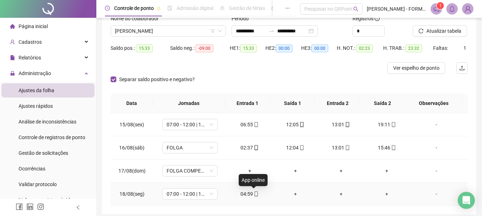
click at [255, 196] on icon "mobile" at bounding box center [256, 194] width 3 height 5
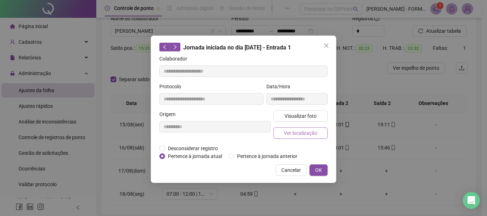
type input "**********"
click at [293, 117] on span "Visualizar foto" at bounding box center [301, 116] width 32 height 8
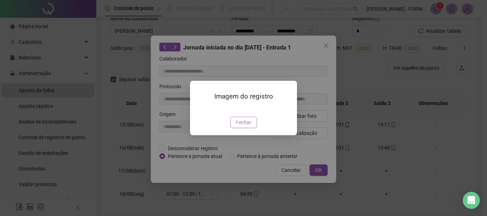
click at [243, 127] on span "Fechar" at bounding box center [243, 123] width 15 height 8
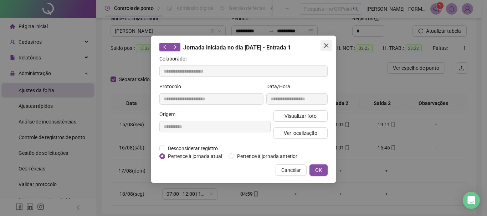
click at [326, 42] on button "Close" at bounding box center [326, 45] width 11 height 11
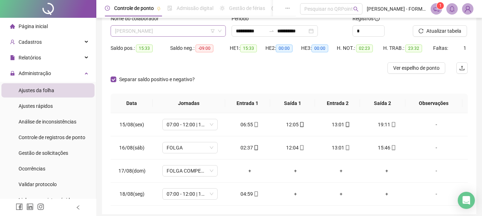
click at [171, 32] on span "[PERSON_NAME]" at bounding box center [168, 31] width 107 height 11
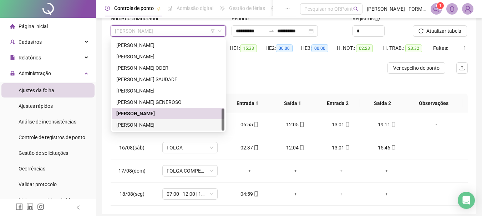
click at [178, 124] on div "[PERSON_NAME]" at bounding box center [168, 125] width 104 height 8
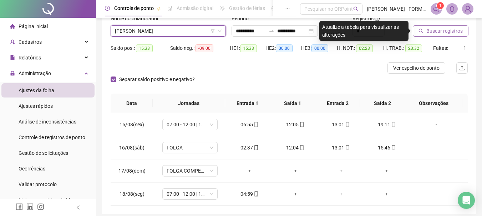
click at [433, 31] on span "Buscar registros" at bounding box center [444, 31] width 36 height 8
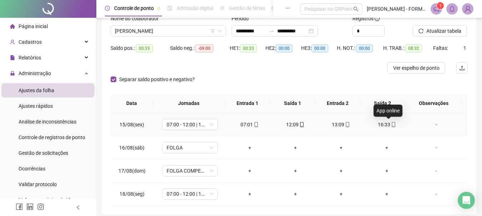
click at [391, 126] on icon "mobile" at bounding box center [393, 124] width 5 height 5
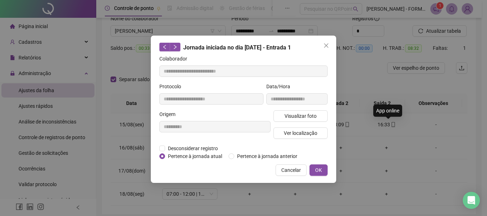
type input "**********"
click at [306, 118] on span "Visualizar foto" at bounding box center [301, 116] width 32 height 8
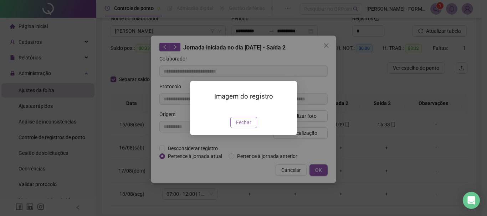
click at [240, 127] on span "Fechar" at bounding box center [243, 123] width 15 height 8
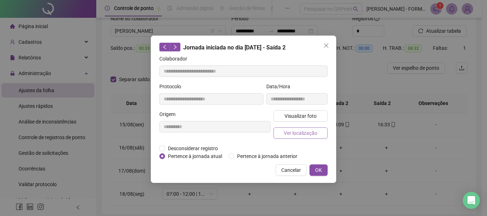
click at [286, 138] on button "Ver localização" at bounding box center [300, 133] width 54 height 11
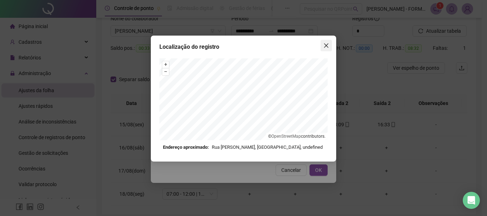
click at [326, 44] on icon "close" at bounding box center [326, 46] width 6 height 6
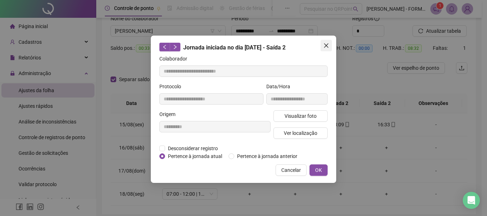
click at [326, 43] on icon "close" at bounding box center [326, 46] width 6 height 6
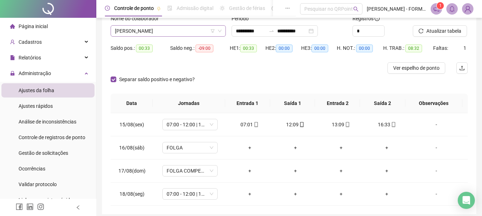
click at [167, 27] on span "[PERSON_NAME]" at bounding box center [168, 31] width 107 height 11
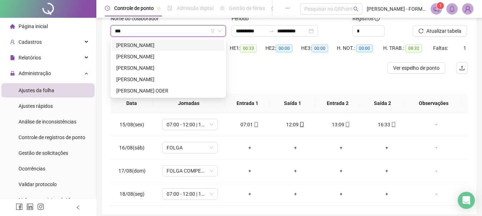
scroll to position [0, 0]
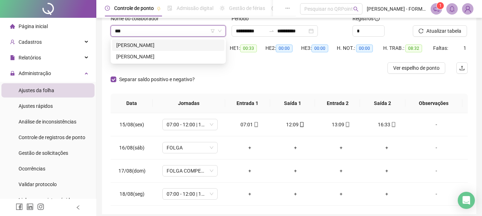
type input "****"
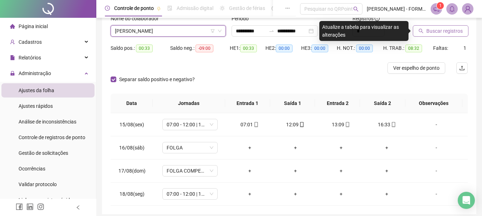
click at [431, 29] on span "Buscar registros" at bounding box center [444, 31] width 36 height 8
